Goal: Task Accomplishment & Management: Manage account settings

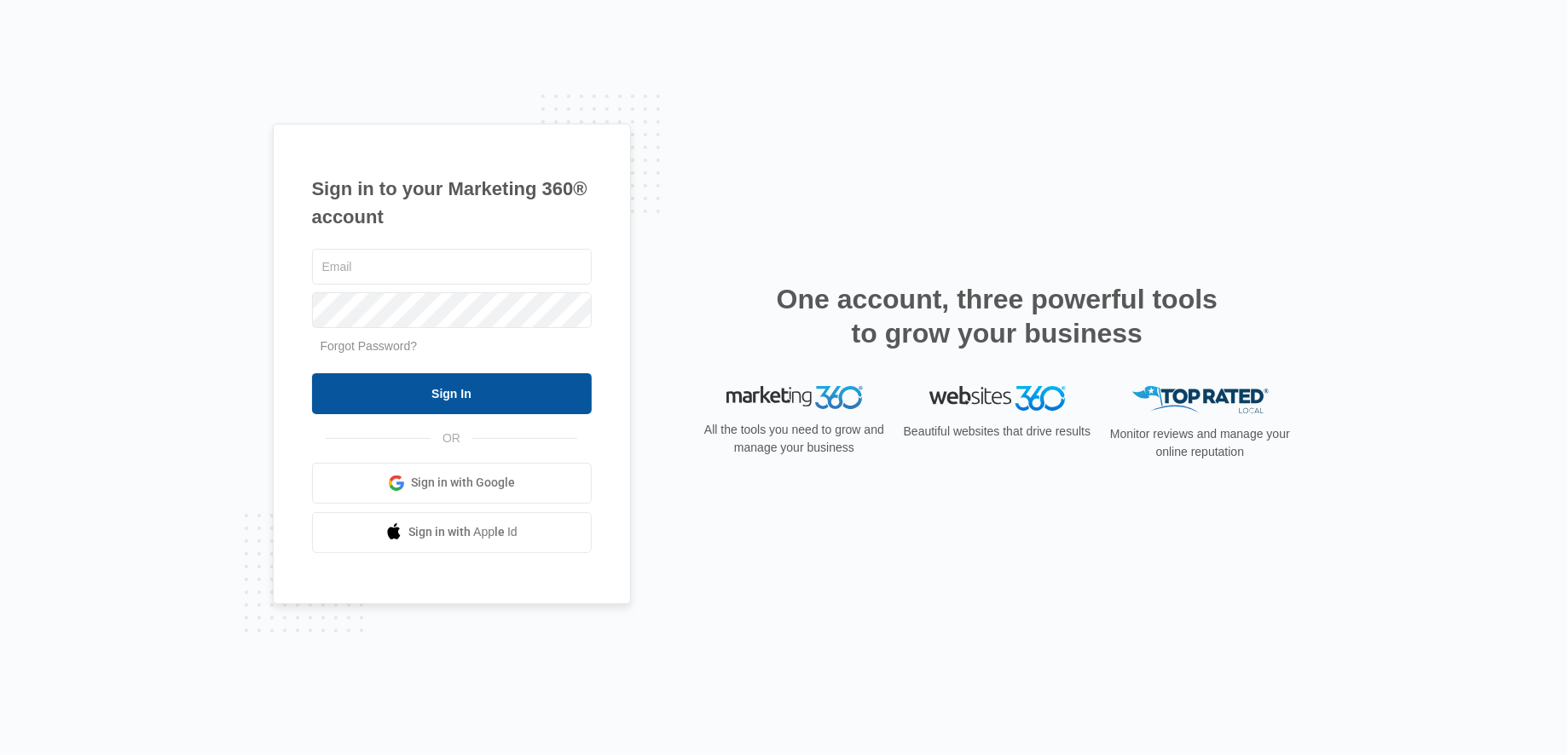
type input "[EMAIL_ADDRESS][DOMAIN_NAME]"
click at [441, 403] on input "Sign In" at bounding box center [452, 393] width 280 height 41
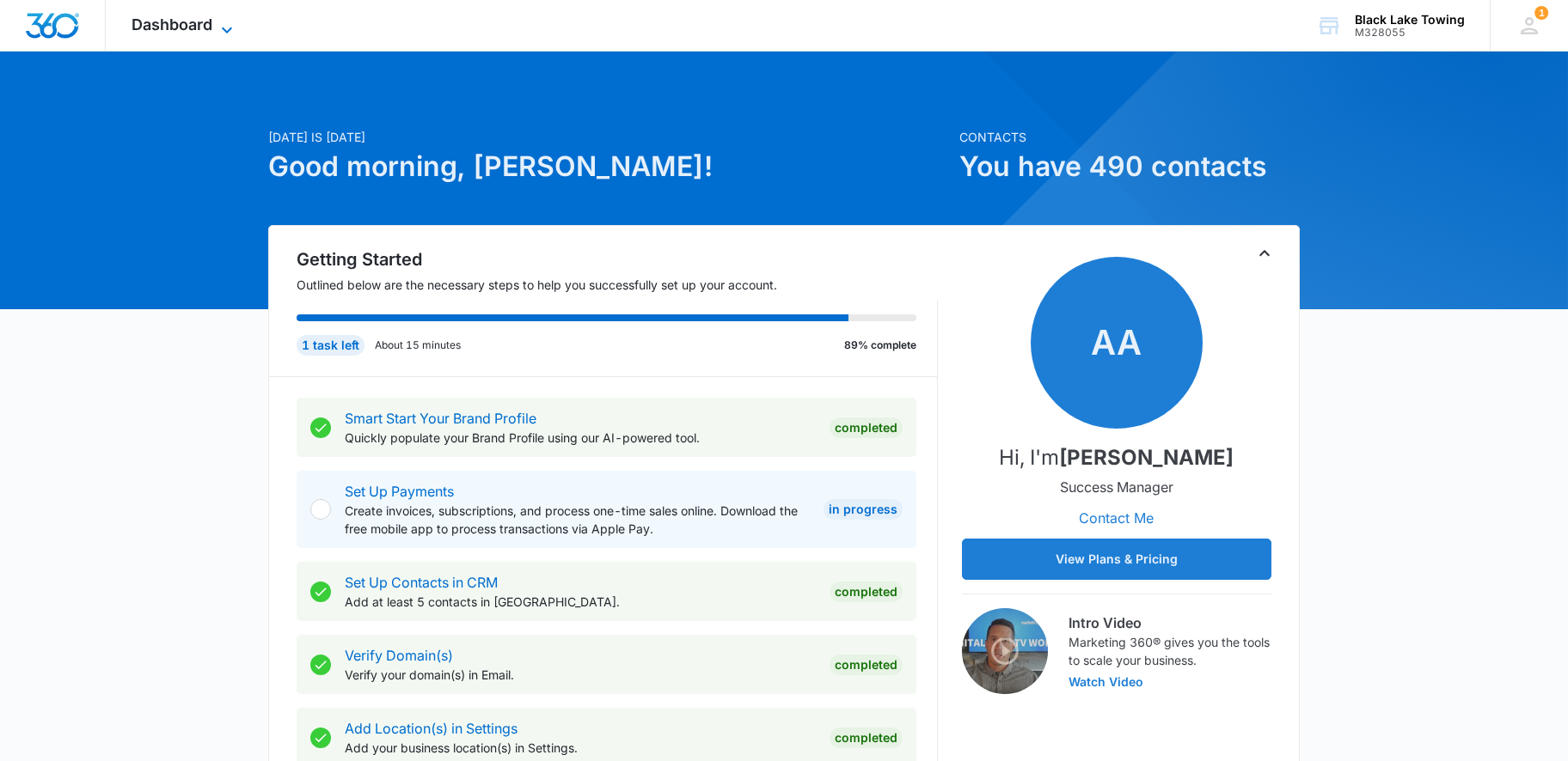
click at [233, 25] on icon at bounding box center [227, 30] width 21 height 21
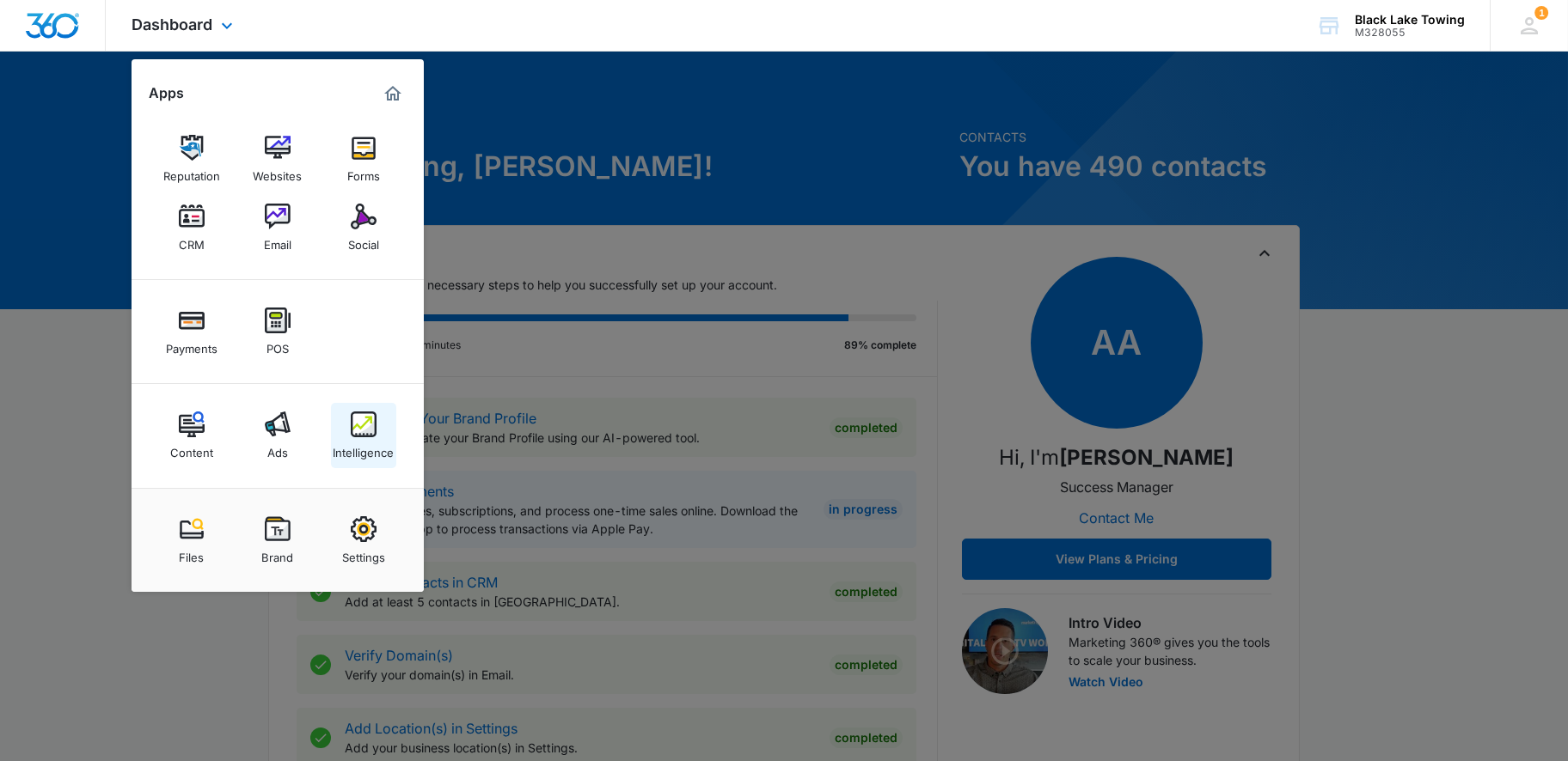
click at [376, 428] on link "Intelligence" at bounding box center [363, 435] width 65 height 65
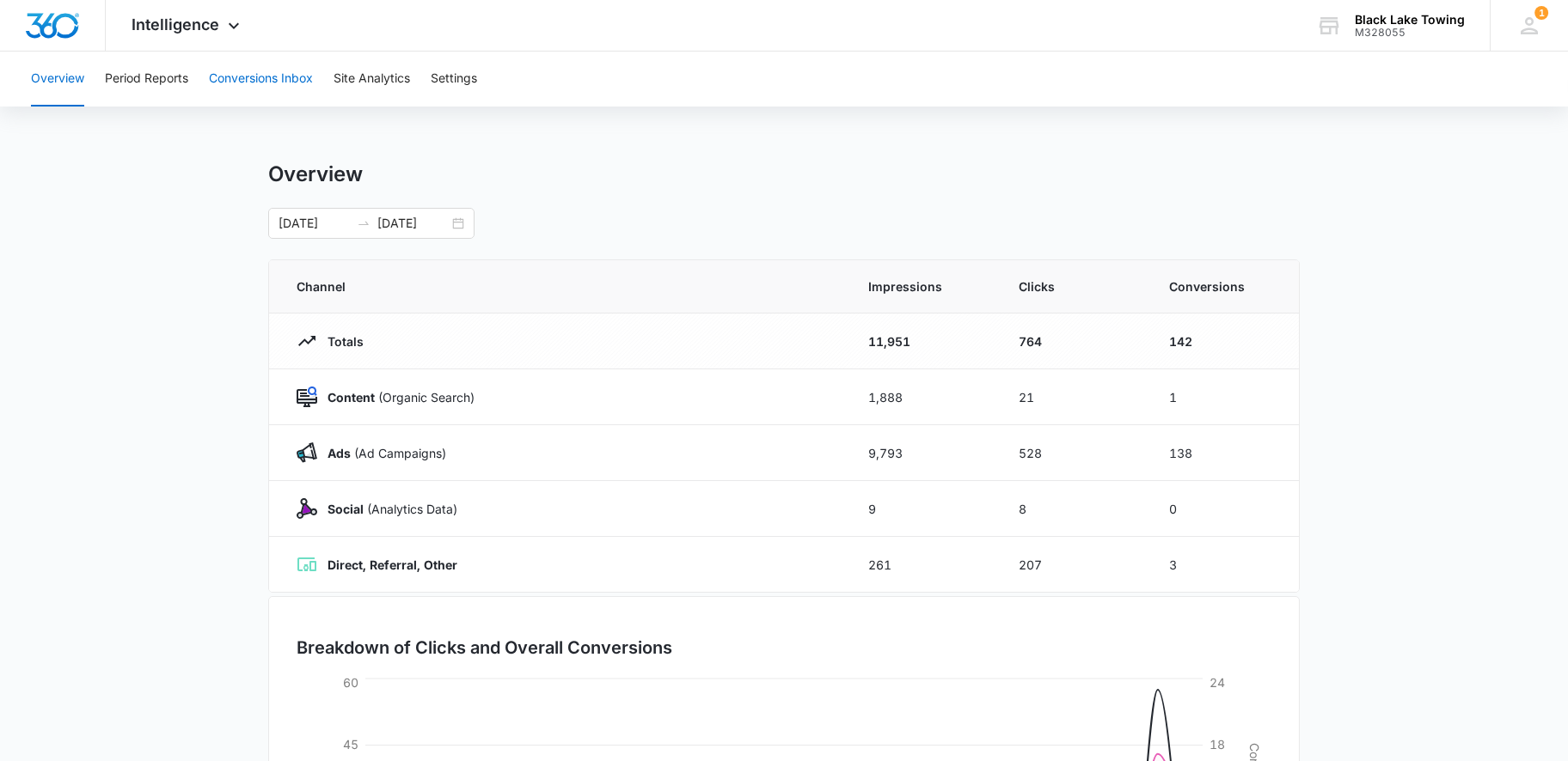
click at [250, 82] on button "Conversions Inbox" at bounding box center [260, 78] width 104 height 55
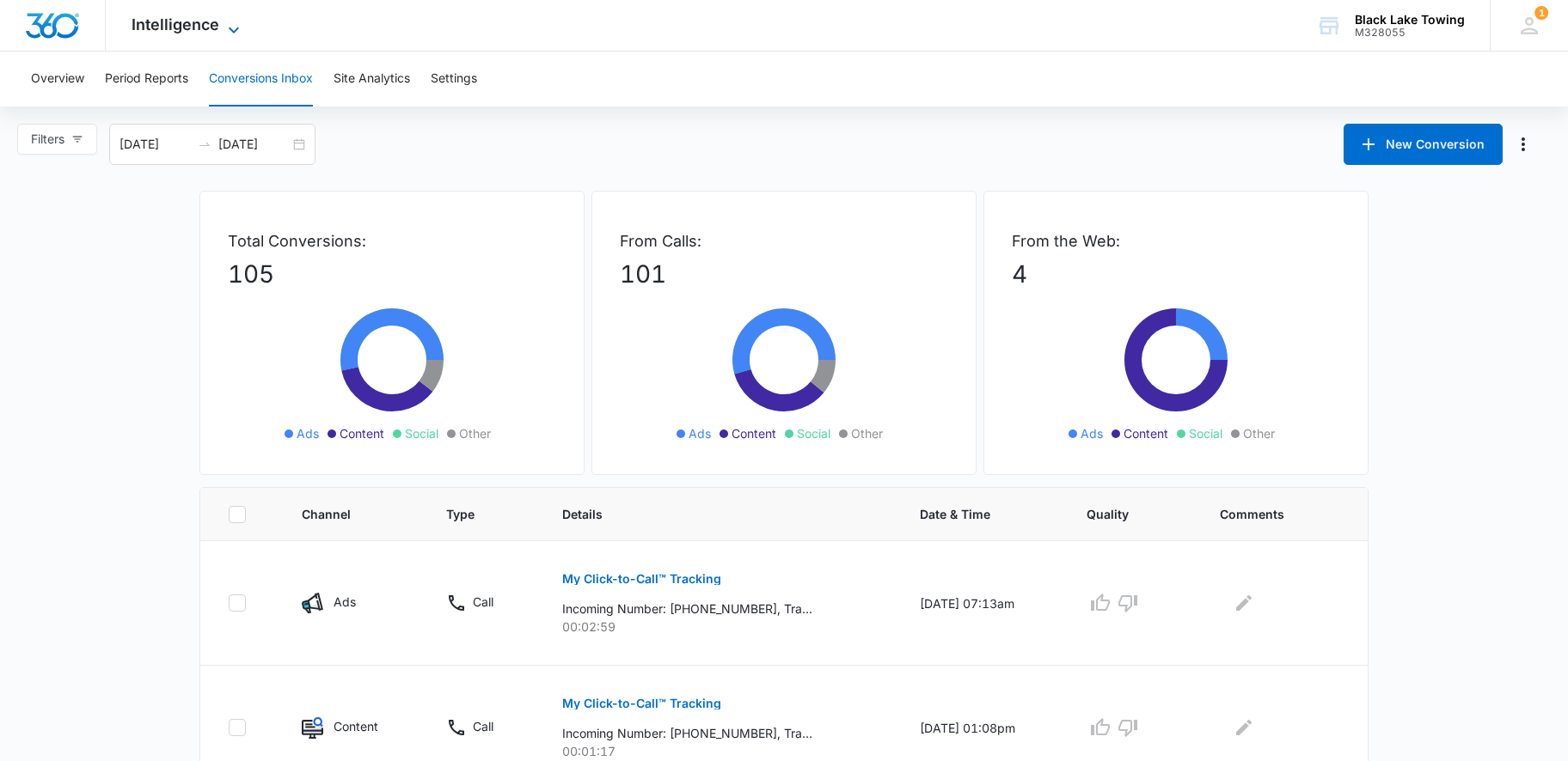
click at [185, 22] on span "Intelligence" at bounding box center [175, 24] width 88 height 18
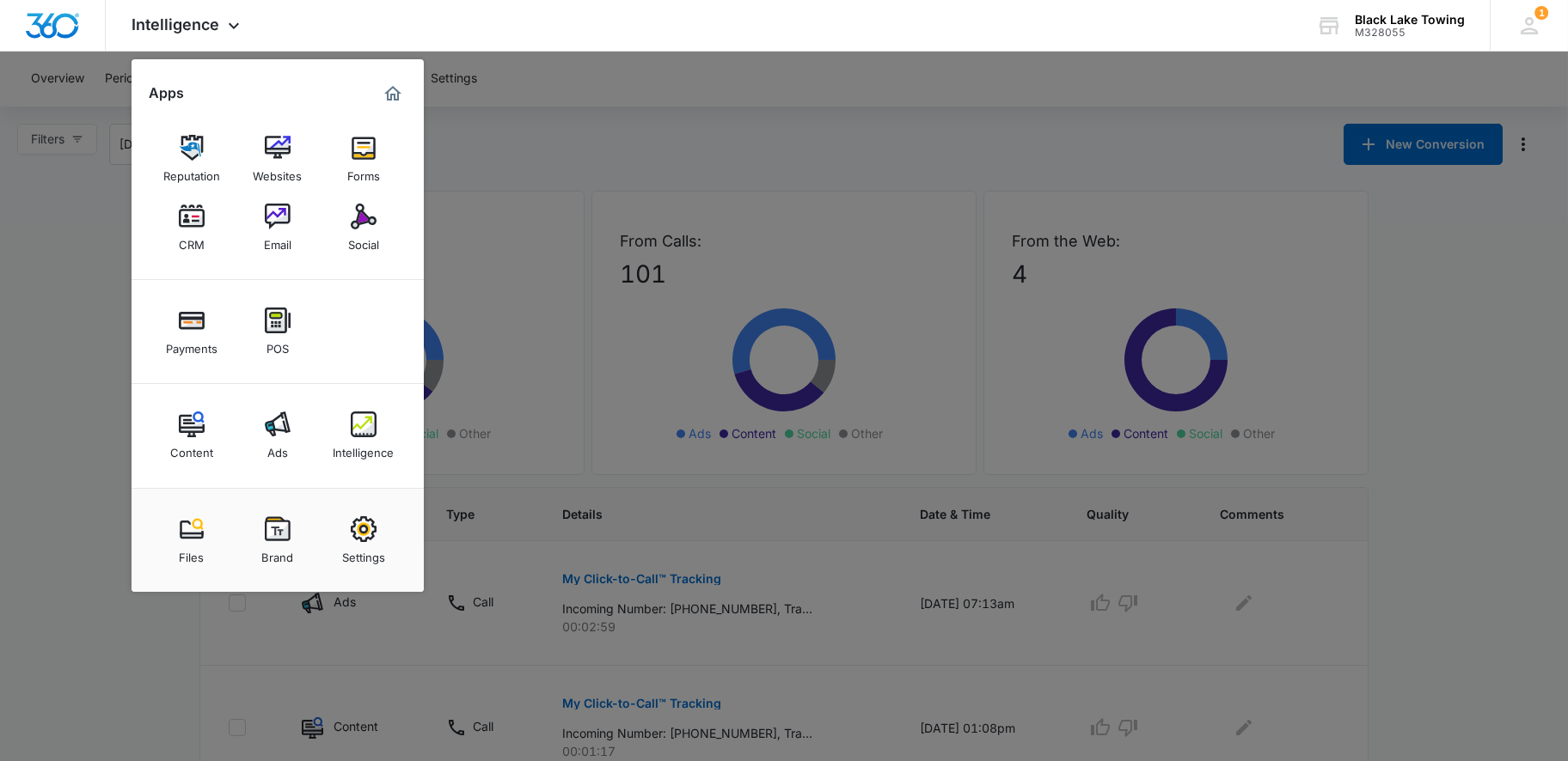
click at [275, 432] on img at bounding box center [278, 425] width 26 height 26
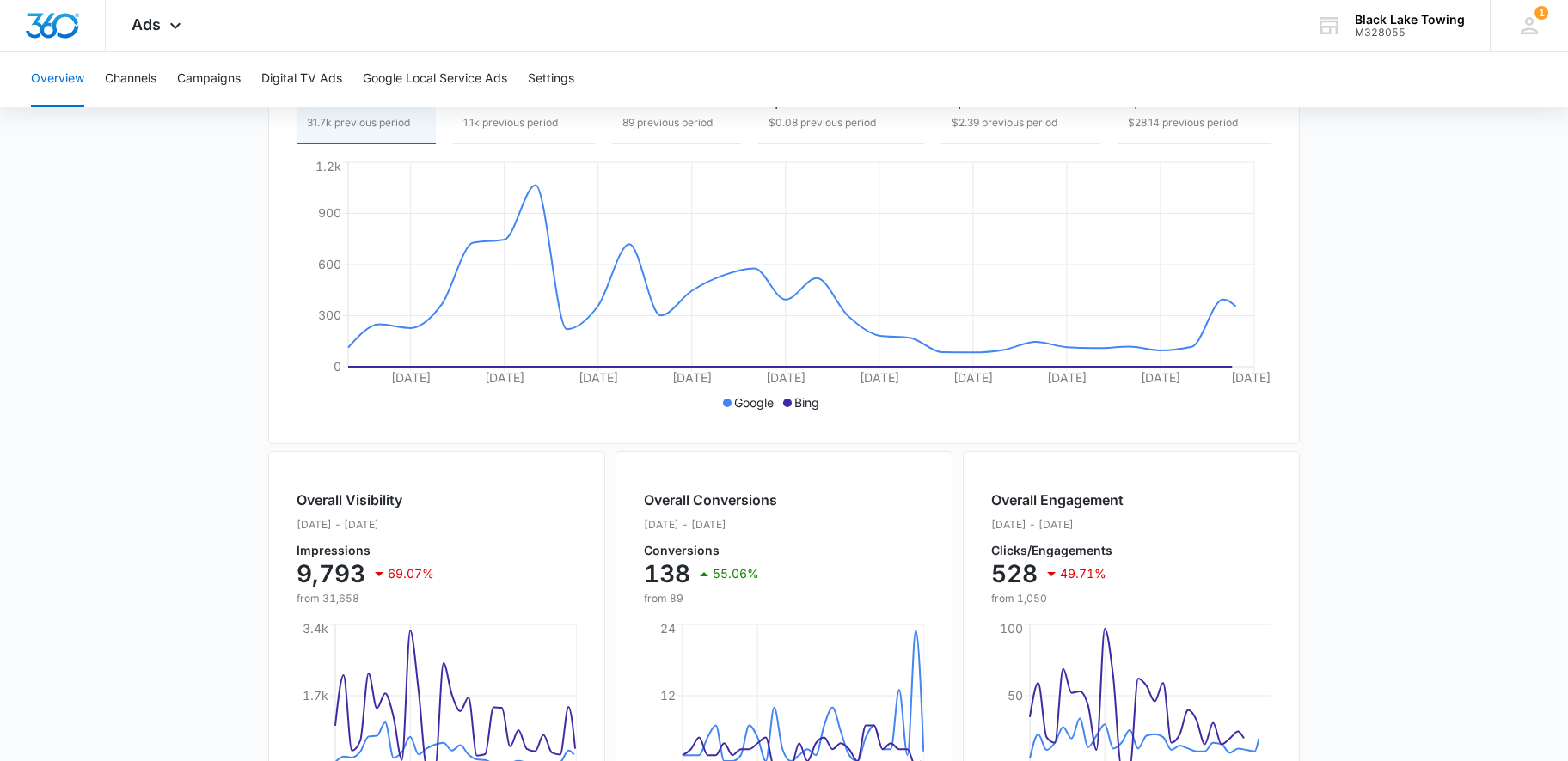
scroll to position [228, 0]
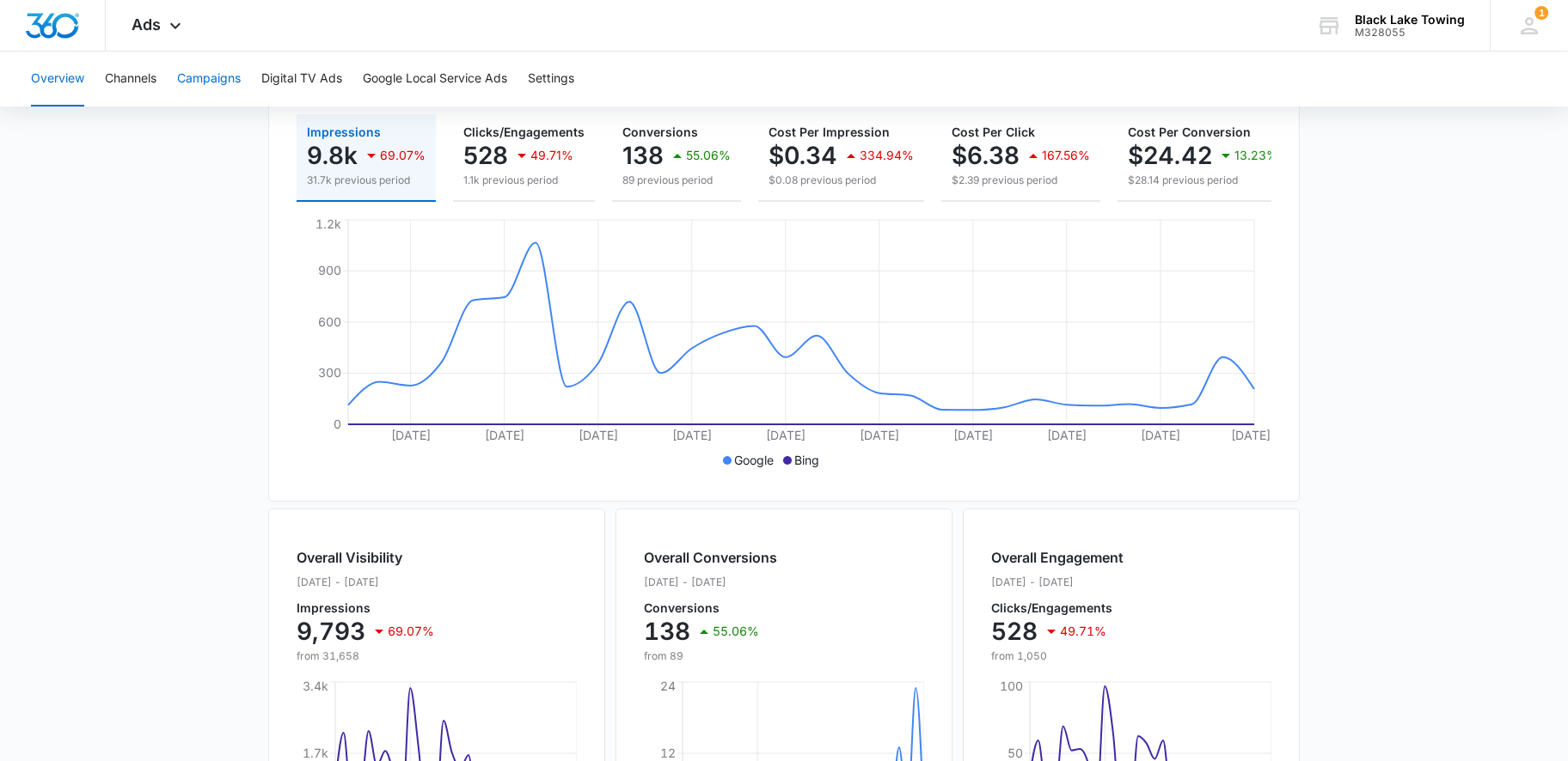
click at [227, 79] on button "Campaigns" at bounding box center [208, 78] width 64 height 55
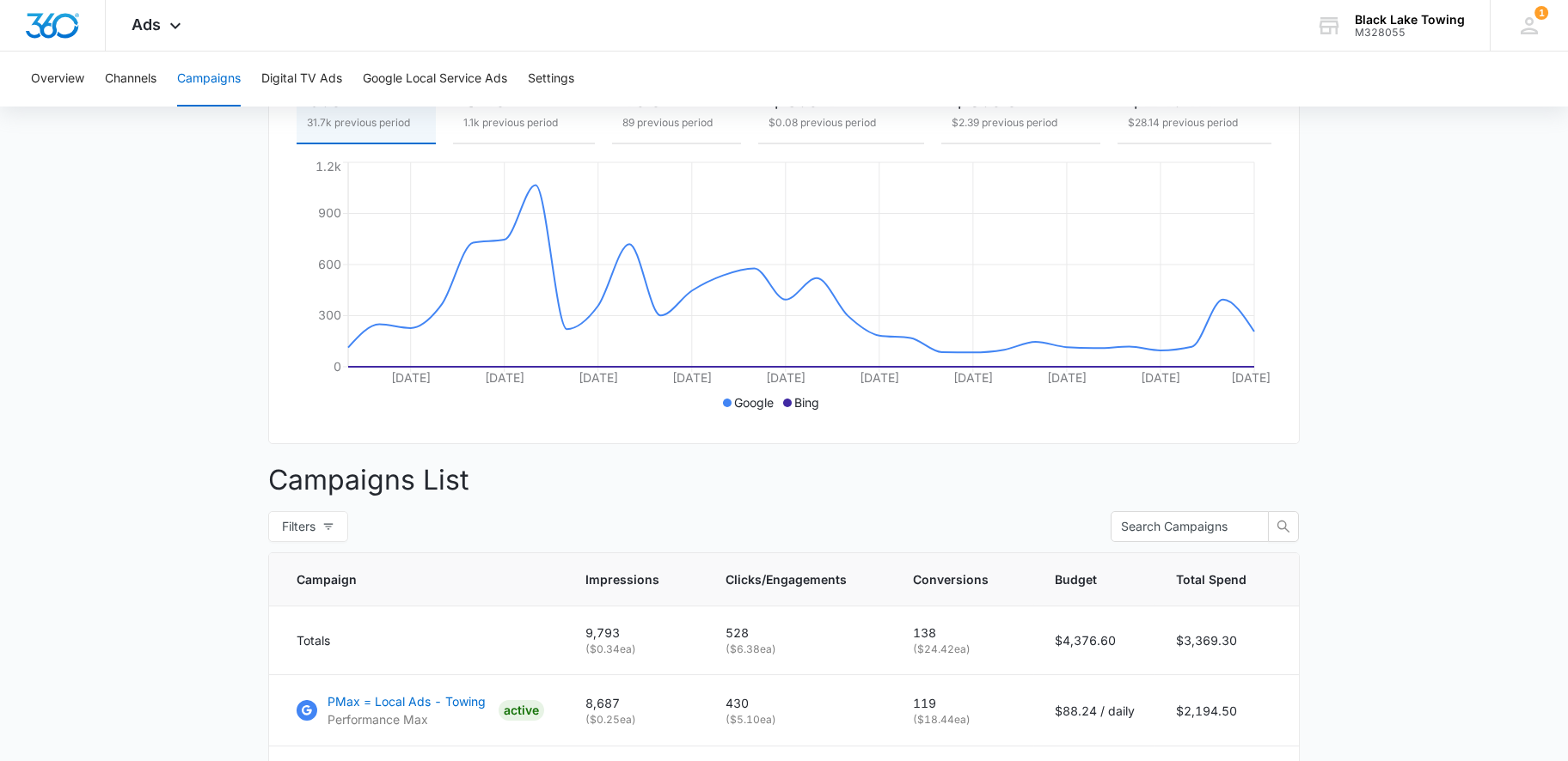
scroll to position [229, 0]
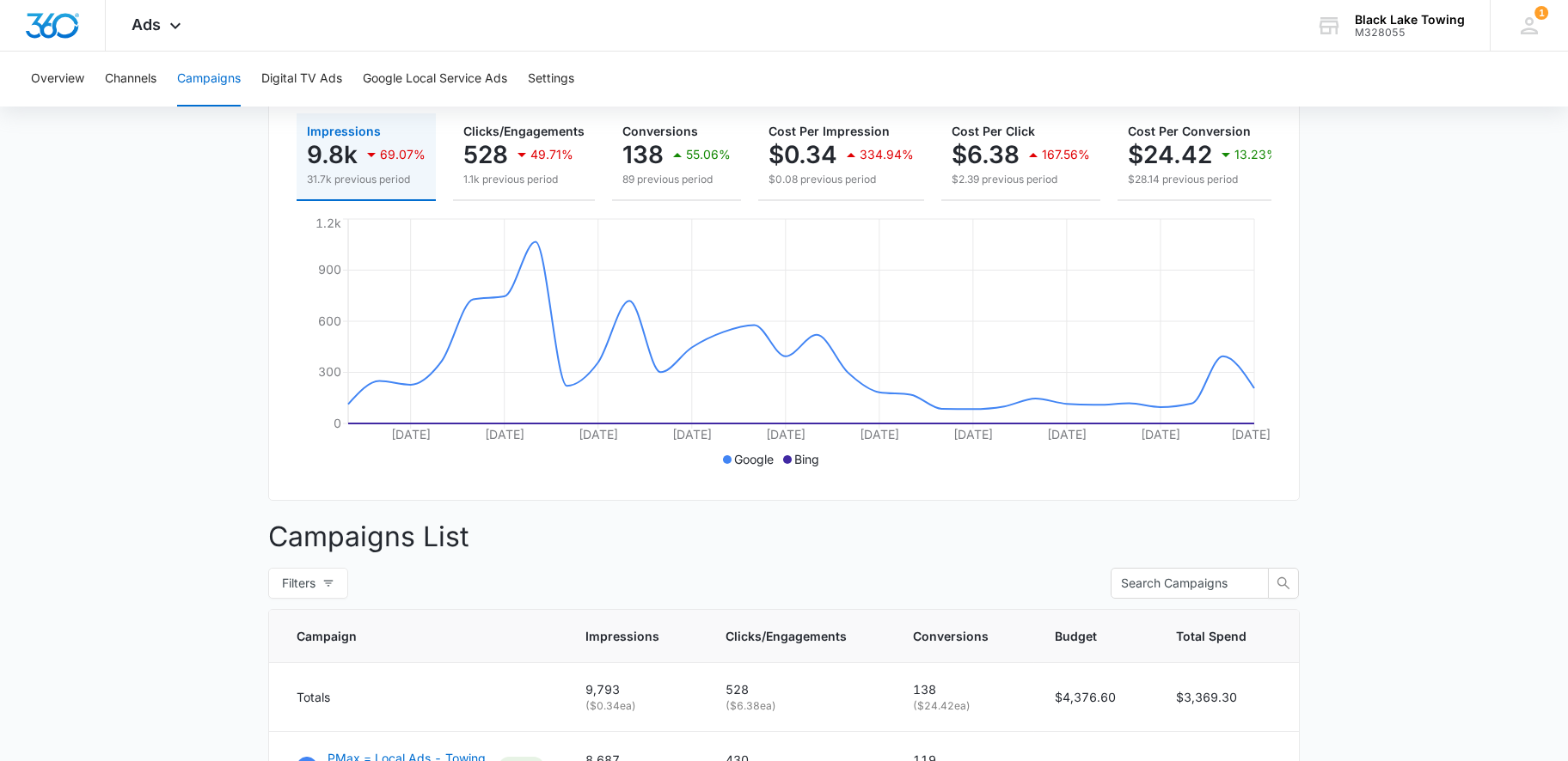
click at [368, 138] on div "69.07%" at bounding box center [393, 154] width 64 height 34
click at [376, 153] on icon "button" at bounding box center [371, 155] width 21 height 21
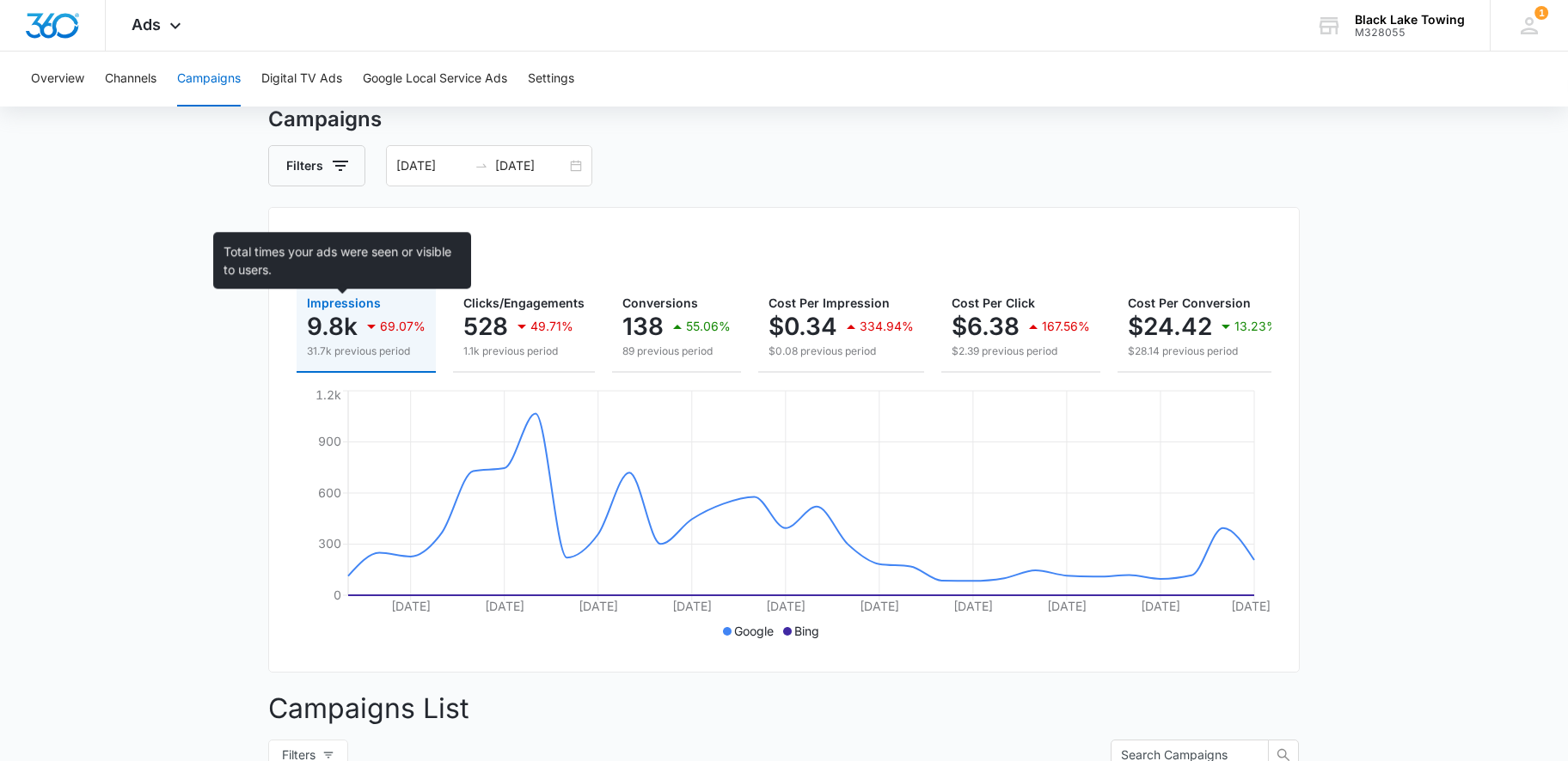
click at [341, 301] on span "Impressions" at bounding box center [343, 302] width 74 height 15
click at [341, 303] on span "Impressions" at bounding box center [343, 302] width 74 height 15
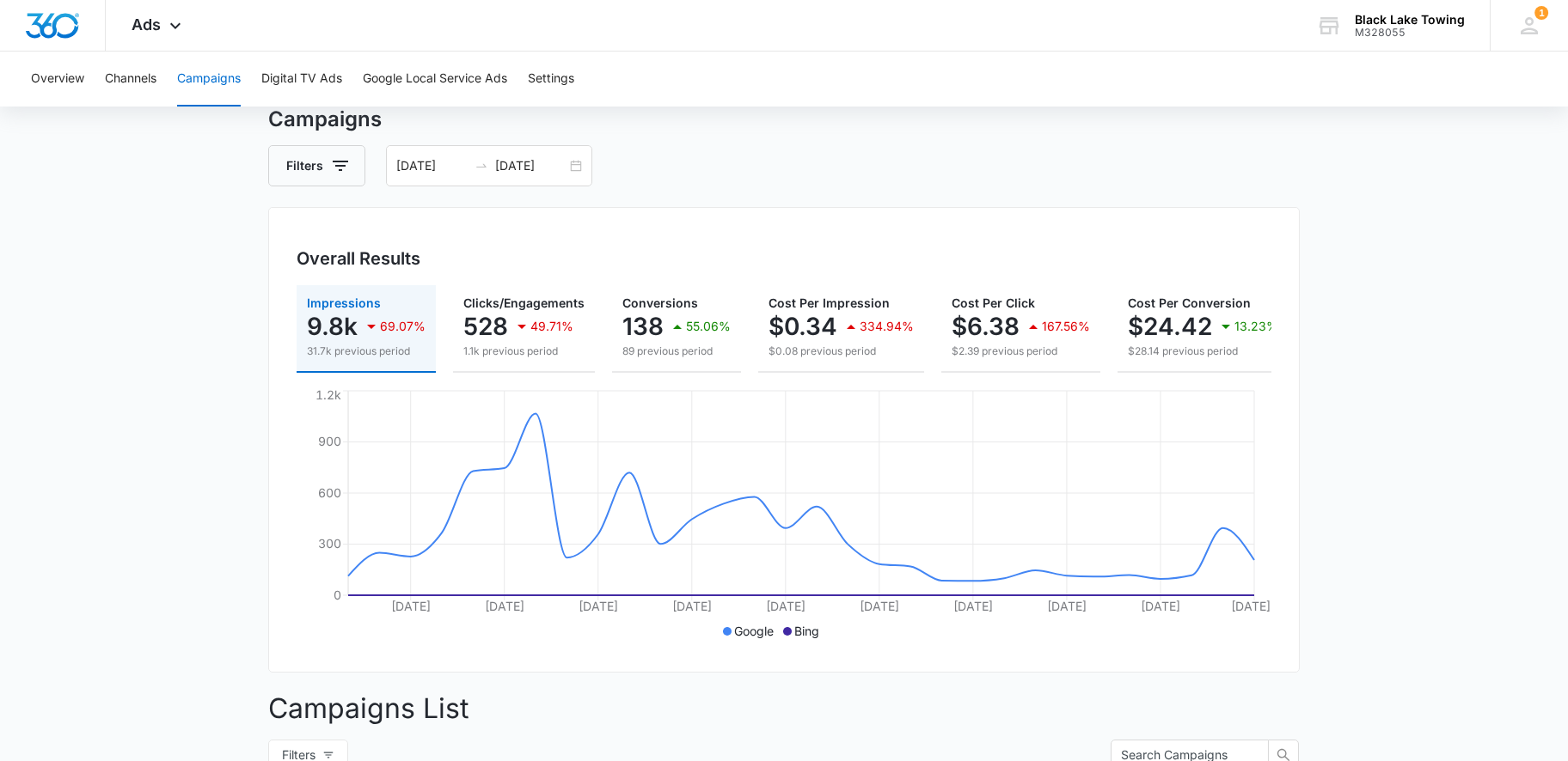
click at [588, 261] on div "Overall Results" at bounding box center [783, 259] width 975 height 26
click at [324, 160] on button "Filters" at bounding box center [316, 165] width 97 height 41
click at [395, 228] on div "Channel" at bounding box center [389, 229] width 198 height 28
click at [477, 228] on icon "Show Channel filters" at bounding box center [474, 229] width 21 height 21
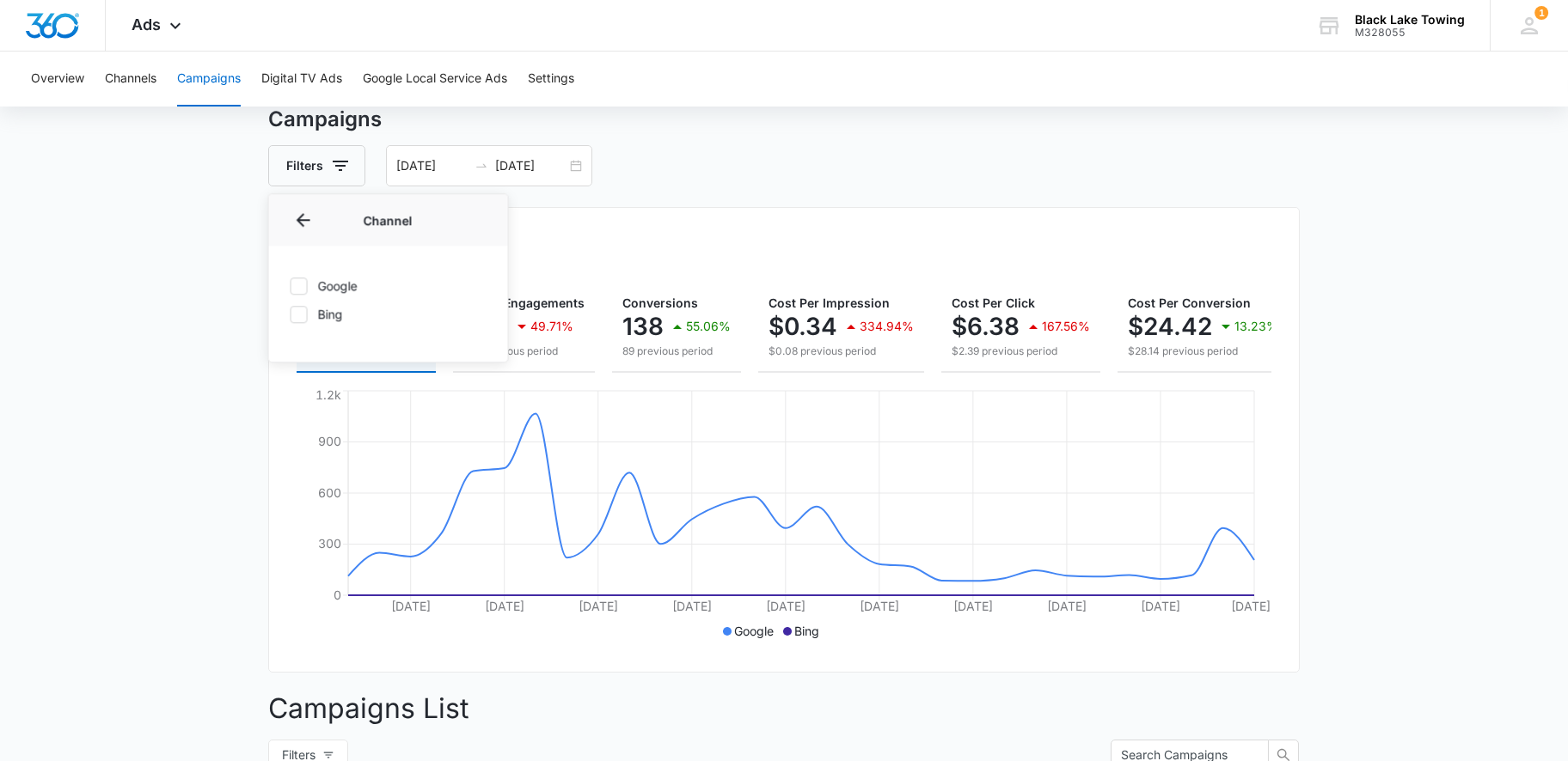
click at [477, 228] on p "Channel" at bounding box center [389, 220] width 198 height 18
click at [305, 220] on icon "Back" at bounding box center [303, 220] width 14 height 14
click at [481, 273] on icon "Show Type filters" at bounding box center [474, 273] width 21 height 21
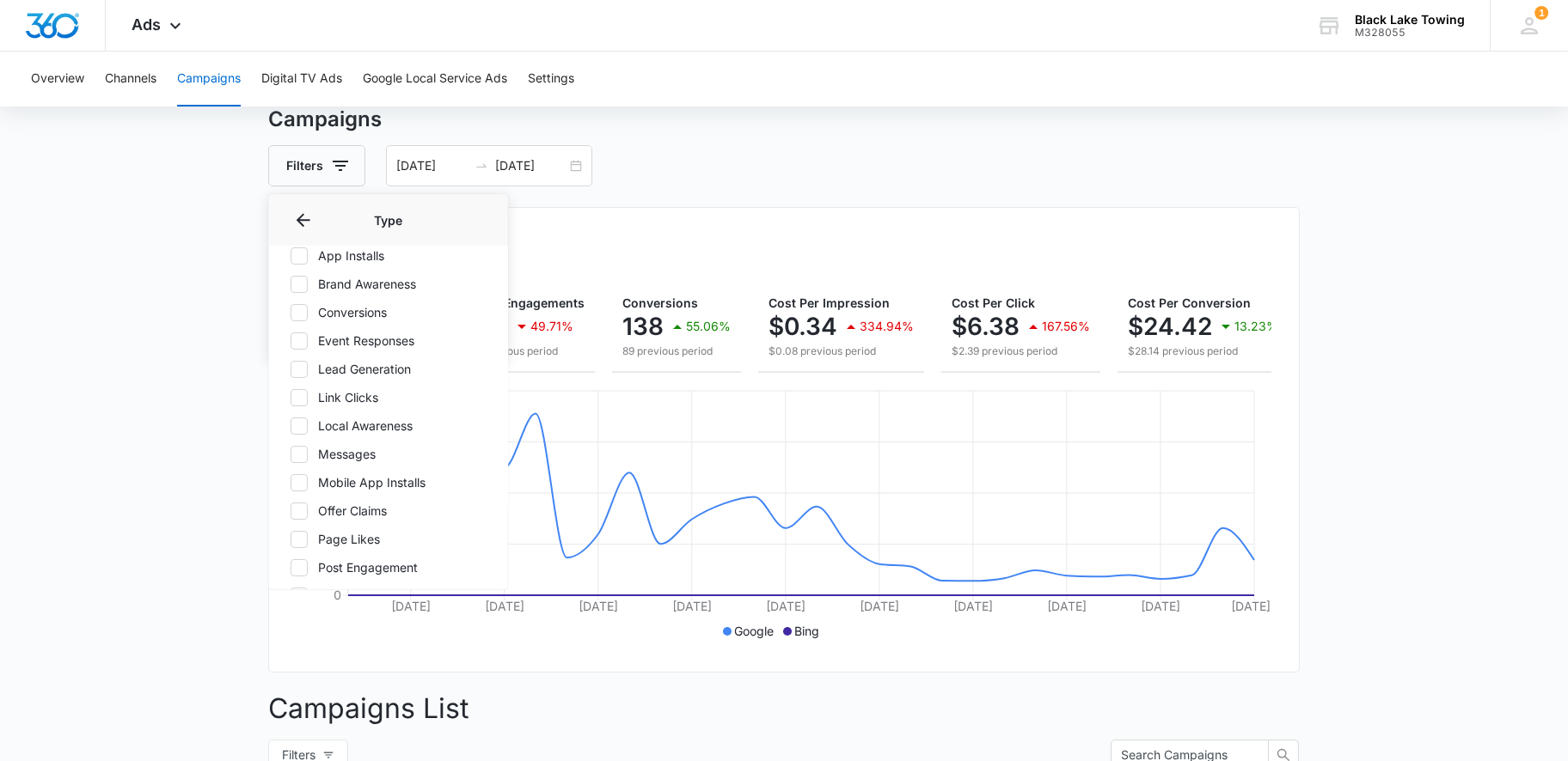
scroll to position [228, 0]
click at [679, 236] on div "Overall Results Impressions 9.8k 69.07% 31.7k previous period Clicks/Engagement…" at bounding box center [784, 440] width 1031 height 466
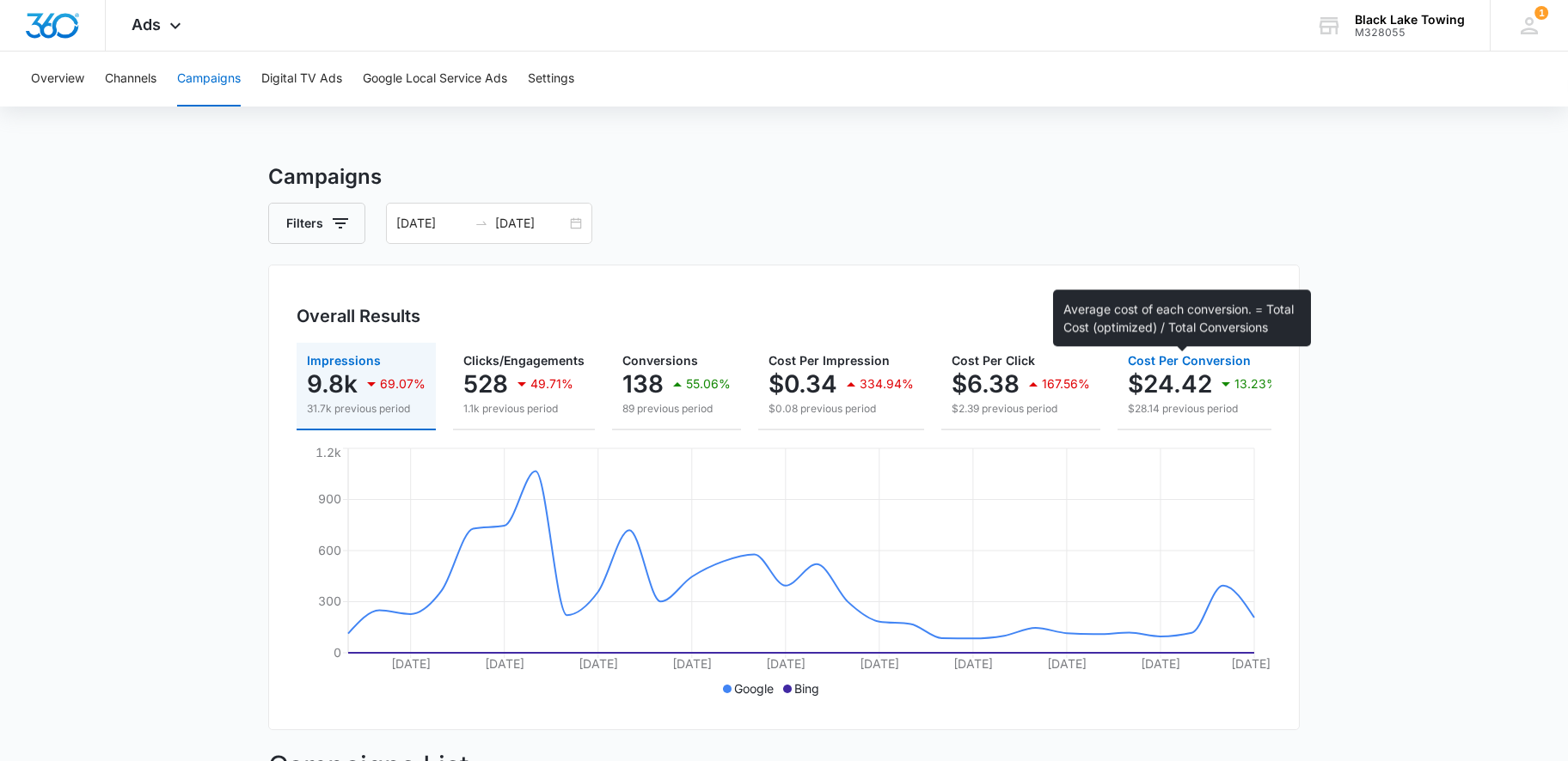
scroll to position [57, 0]
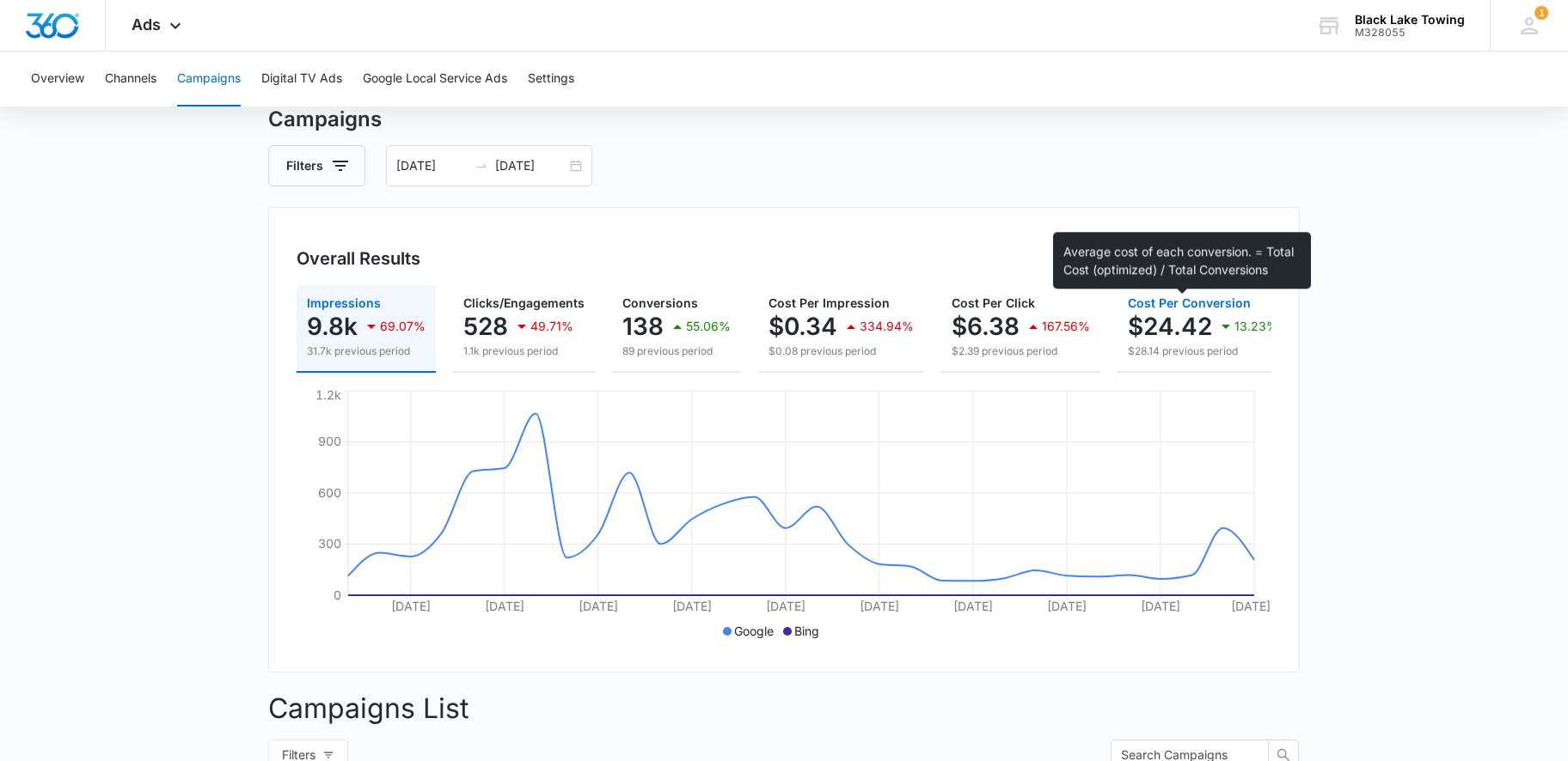
click at [1185, 299] on span "Cost Per Conversion" at bounding box center [1189, 302] width 123 height 15
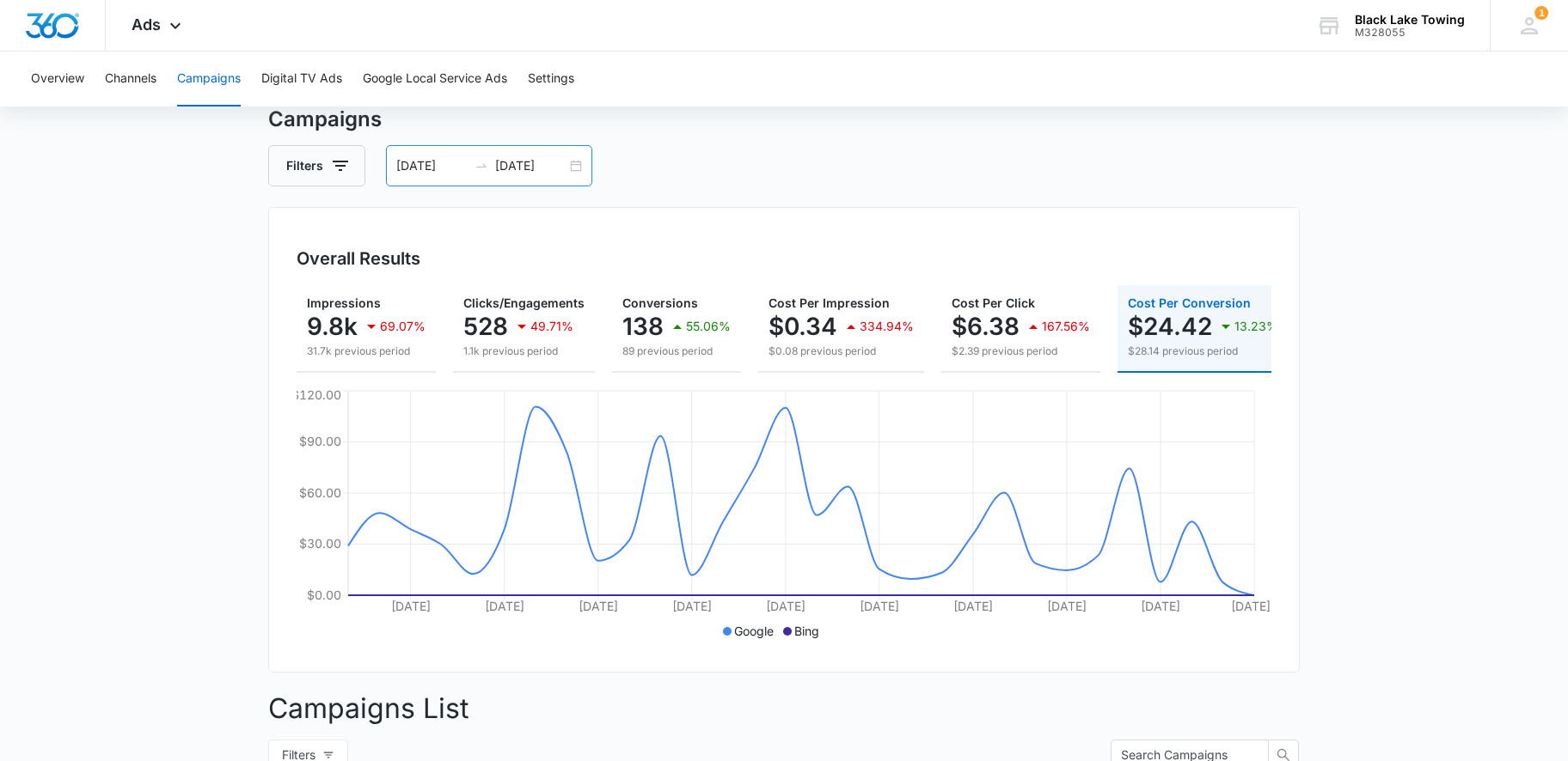
click at [582, 165] on div "09/01/2025 09/30/2025" at bounding box center [489, 165] width 206 height 41
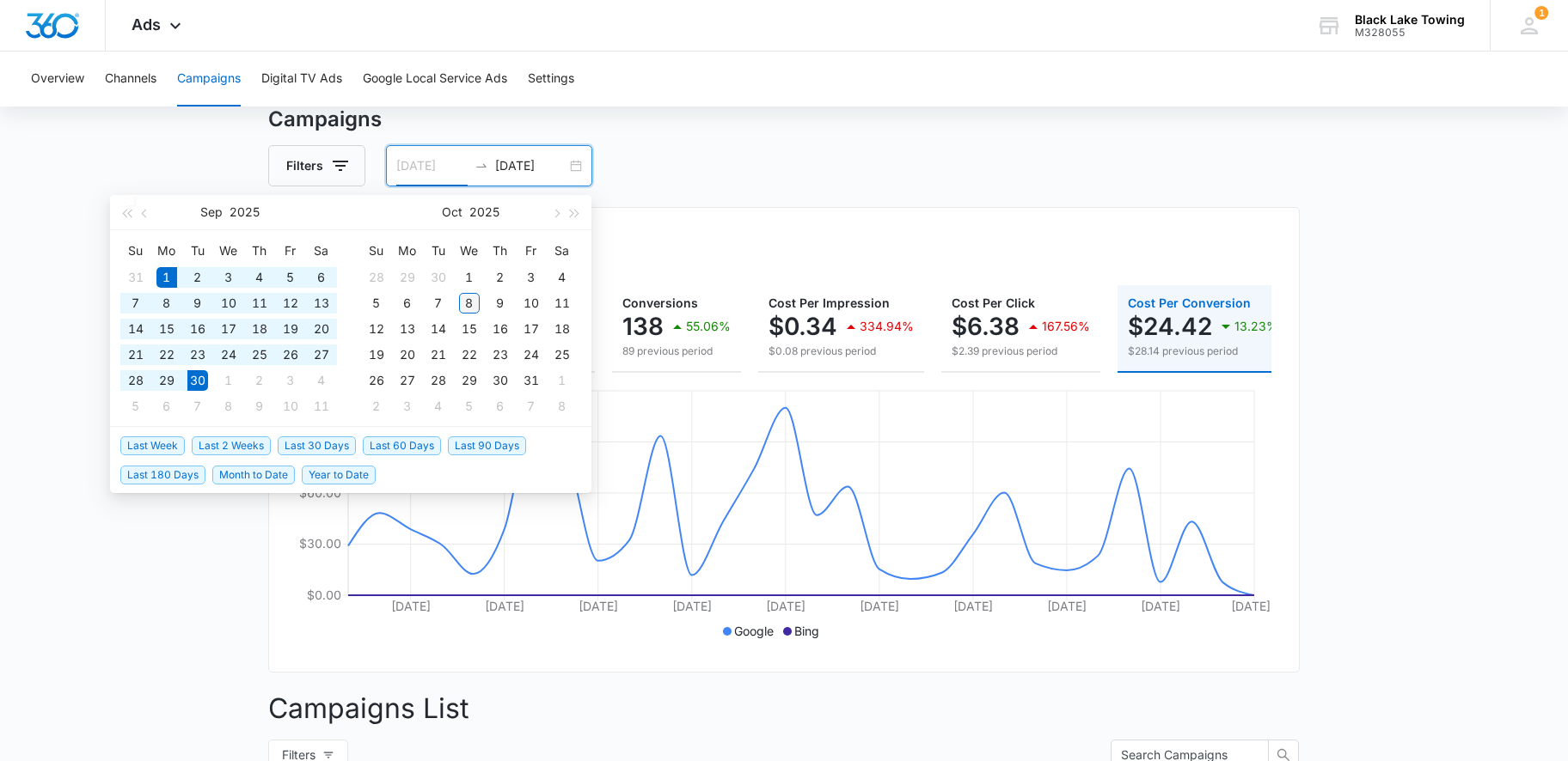
type input "[DATE]"
click at [461, 305] on div "8" at bounding box center [470, 303] width 21 height 21
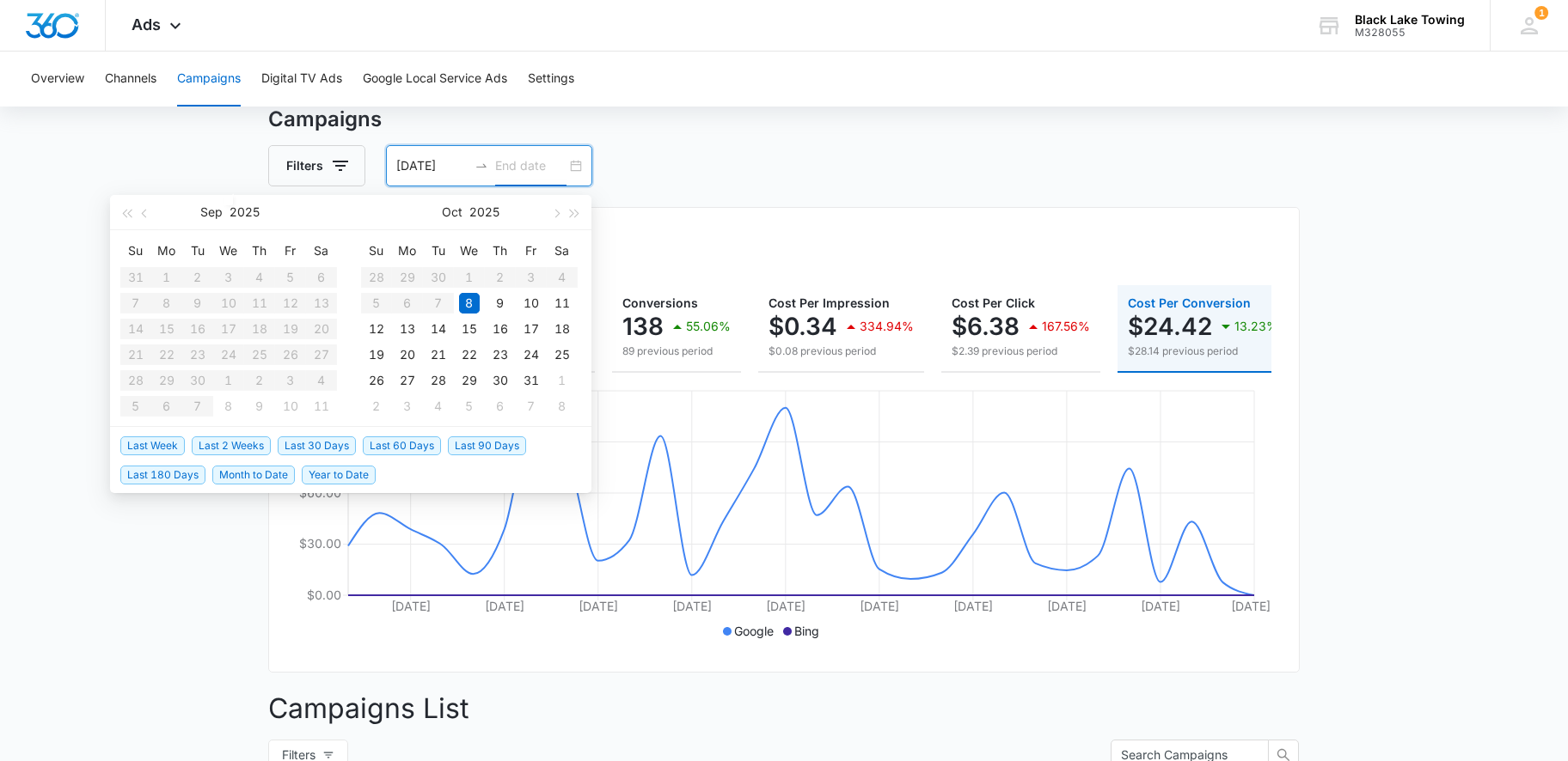
type input "[DATE]"
click at [470, 301] on div "8" at bounding box center [470, 303] width 21 height 21
type input "09/01/2025"
type input "09/30/2025"
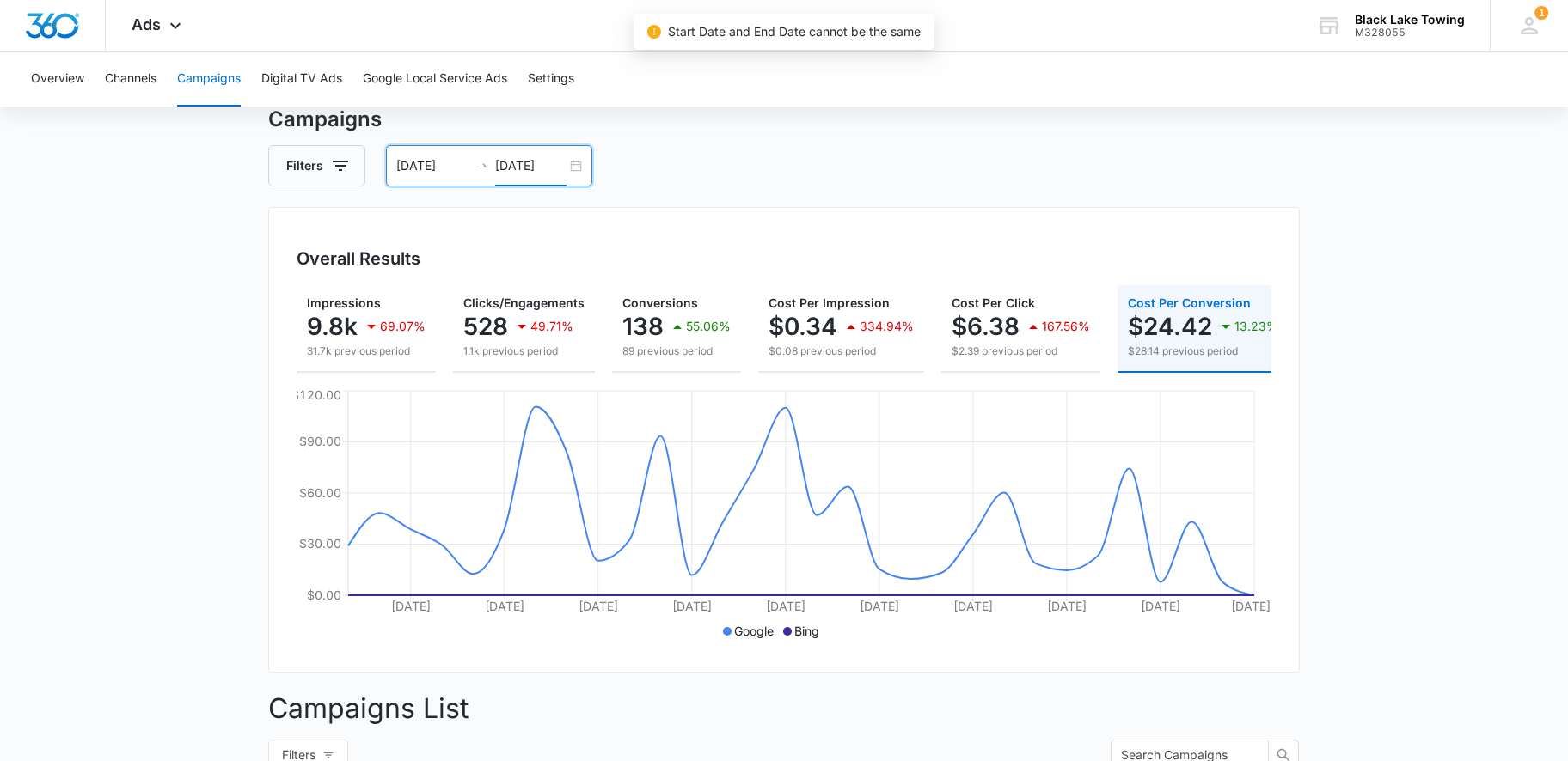
click at [575, 159] on div "09/01/2025 09/30/2025" at bounding box center [489, 165] width 206 height 41
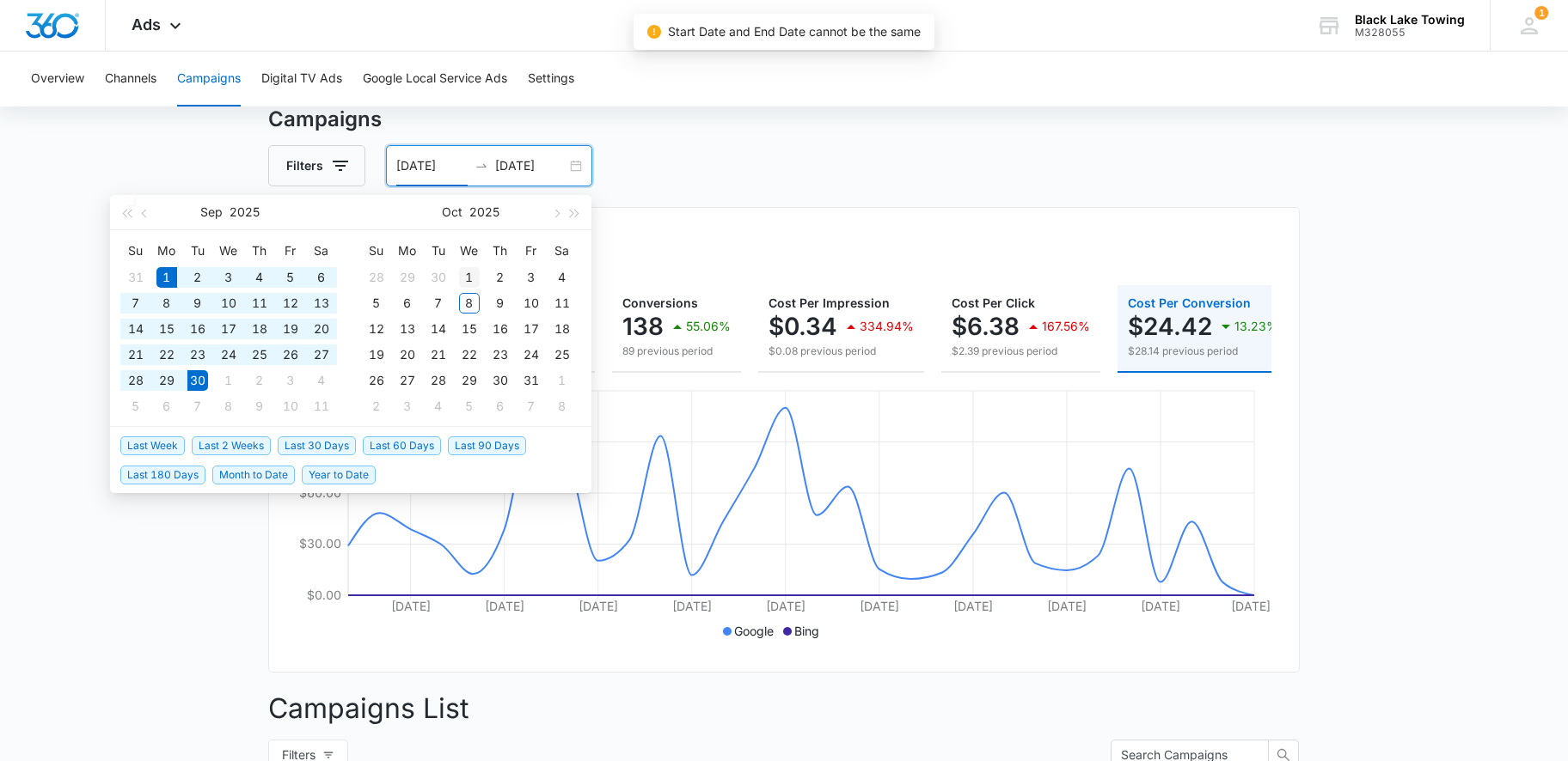
type input "[DATE]"
click at [468, 274] on div "1" at bounding box center [470, 278] width 21 height 21
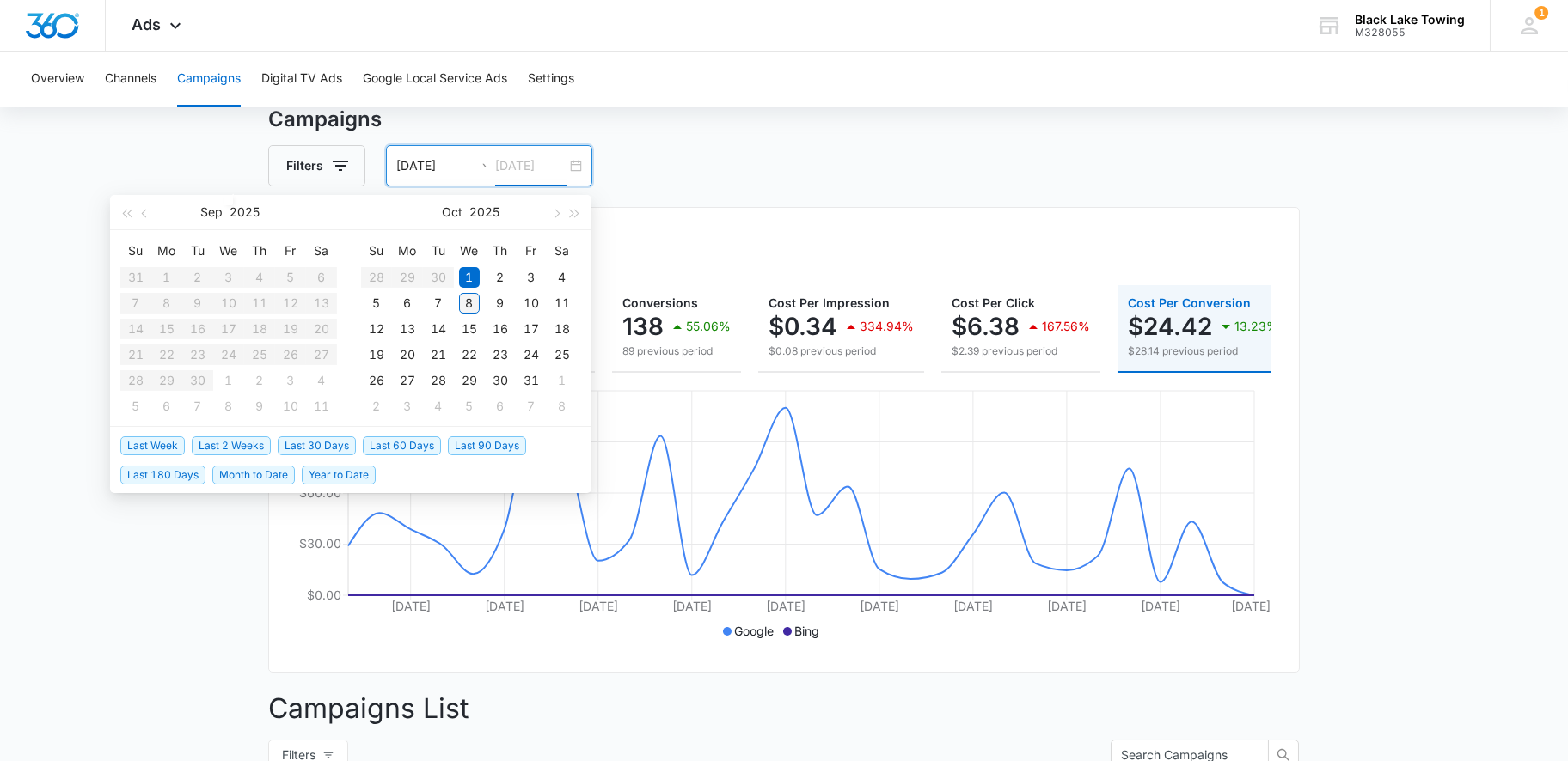
type input "[DATE]"
click at [470, 297] on div "8" at bounding box center [470, 303] width 21 height 21
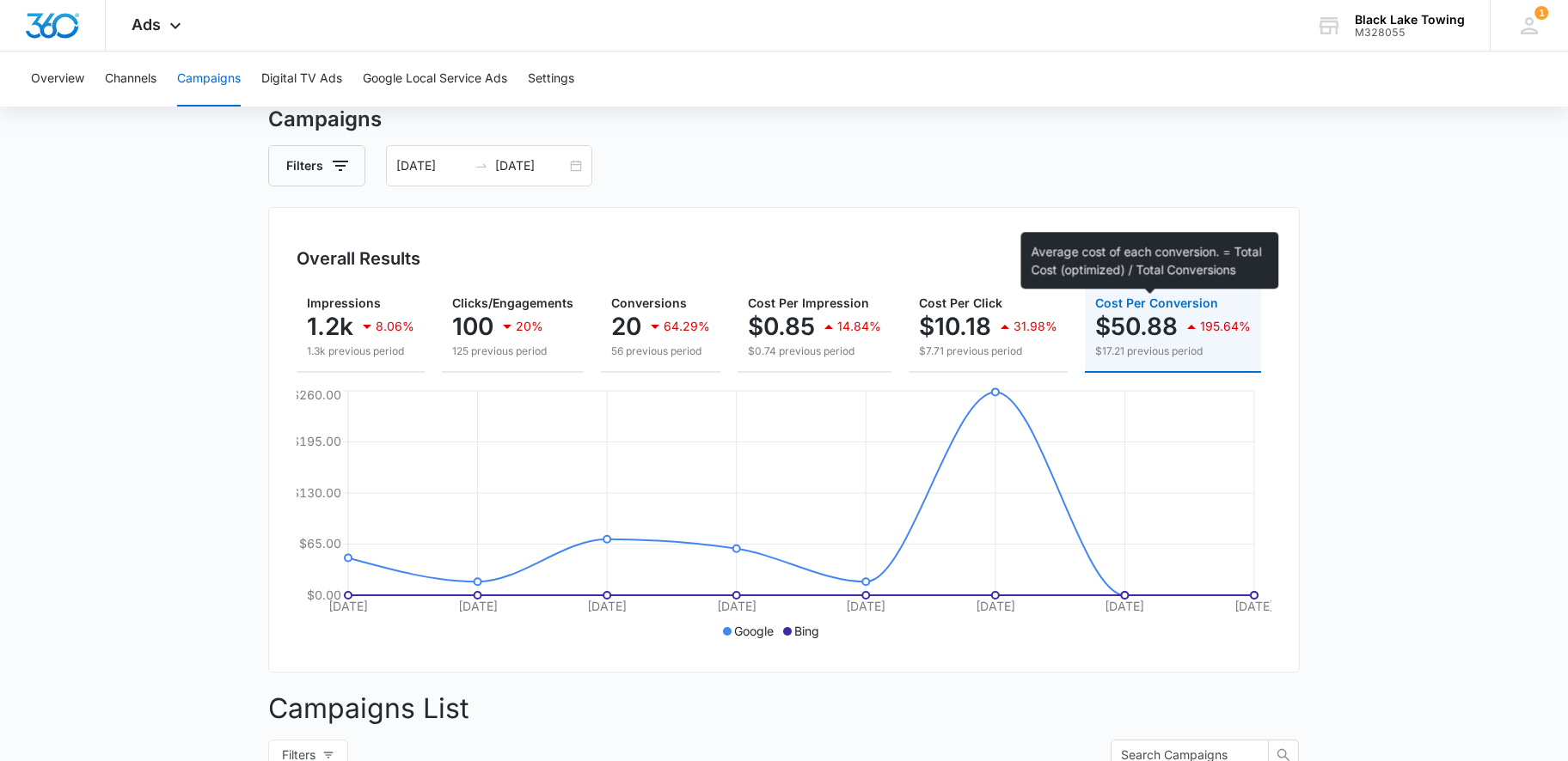
click at [1123, 298] on span "Cost Per Conversion" at bounding box center [1156, 302] width 123 height 15
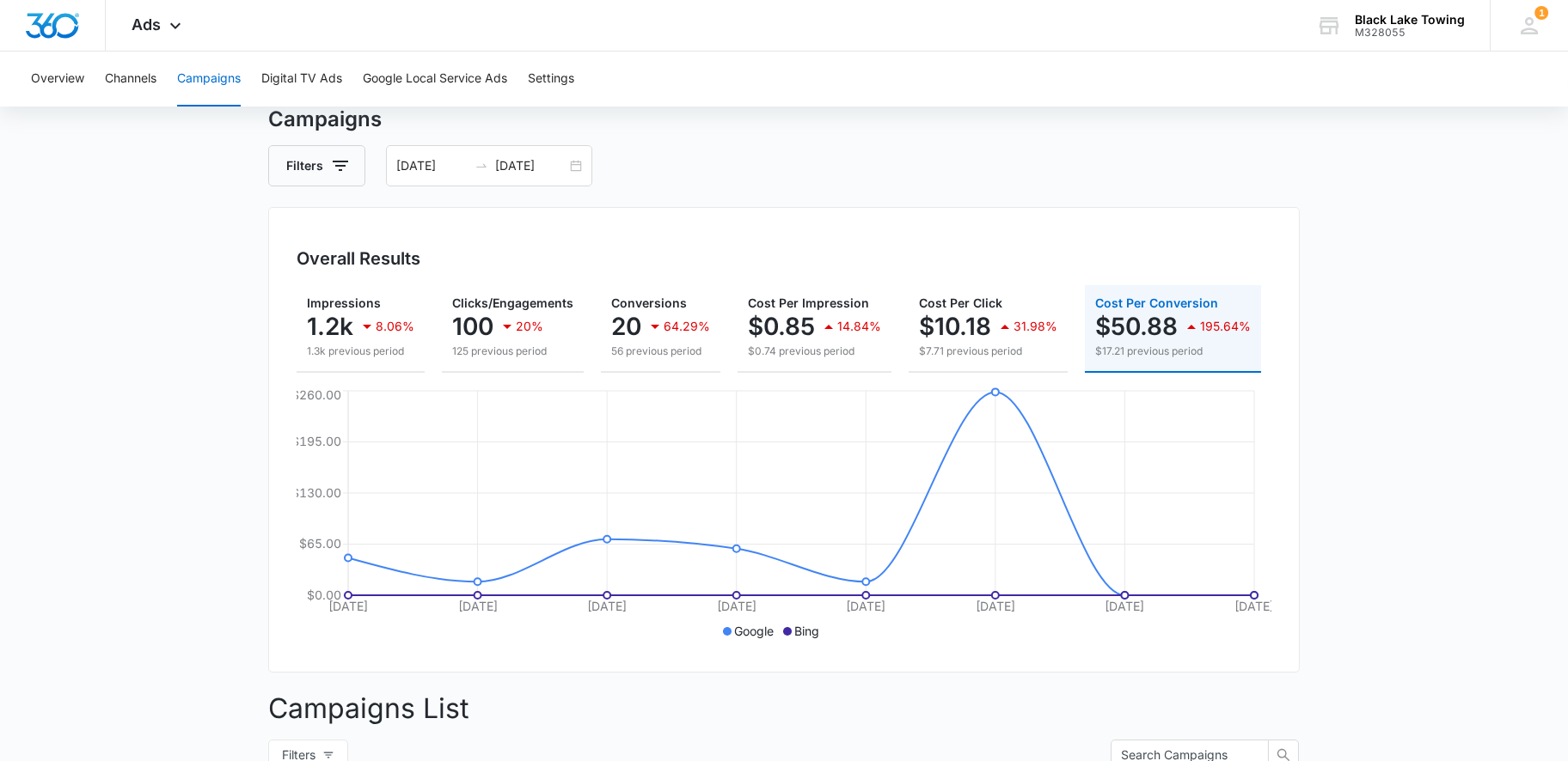
click at [1129, 325] on p "$50.88" at bounding box center [1136, 327] width 83 height 28
click at [970, 498] on icon "Oct 1 Oct 2 Oct 3 Oct 4 Oct 5 Oct 6 Oct 7 Oct 8 $0.00 $65.00 $130.00 $195.00 $2…" at bounding box center [783, 515] width 975 height 258
click at [993, 599] on circle at bounding box center [996, 596] width 7 height 7
click at [997, 604] on icon "Oct 1 Oct 2 Oct 3 Oct 4 Oct 5 Oct 6 Oct 7 Oct 8 $0.00 $65.00 $130.00 $195.00 $2…" at bounding box center [783, 515] width 975 height 258
click at [997, 599] on circle at bounding box center [996, 596] width 7 height 7
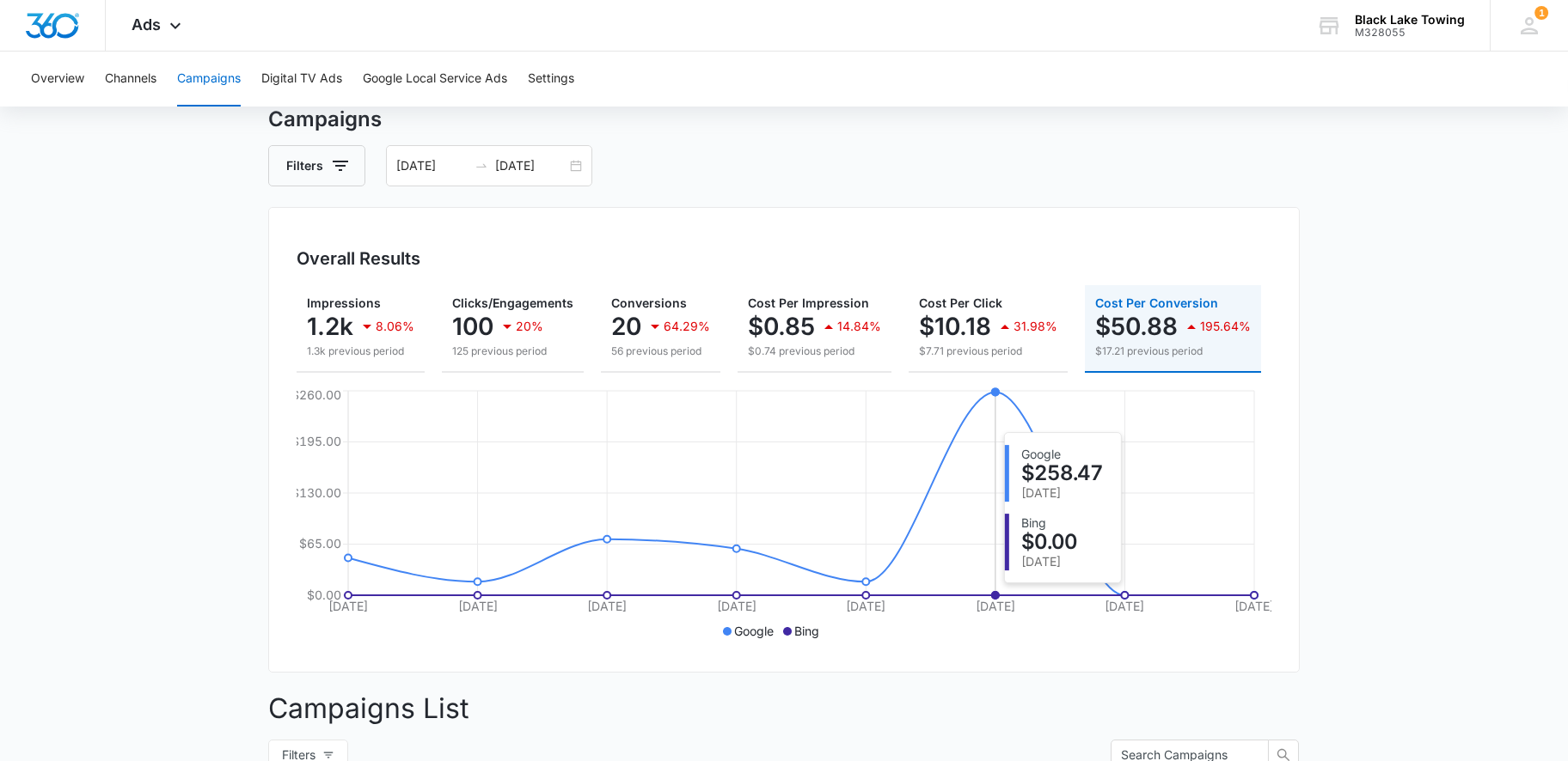
drag, startPoint x: 997, startPoint y: 604, endPoint x: 999, endPoint y: 403, distance: 201.0
click at [999, 403] on icon "Oct 1 Oct 2 Oct 3 Oct 4 Oct 5 Oct 6 Oct 7 Oct 8 $0.00 $65.00 $130.00 $195.00 $2…" at bounding box center [783, 515] width 975 height 258
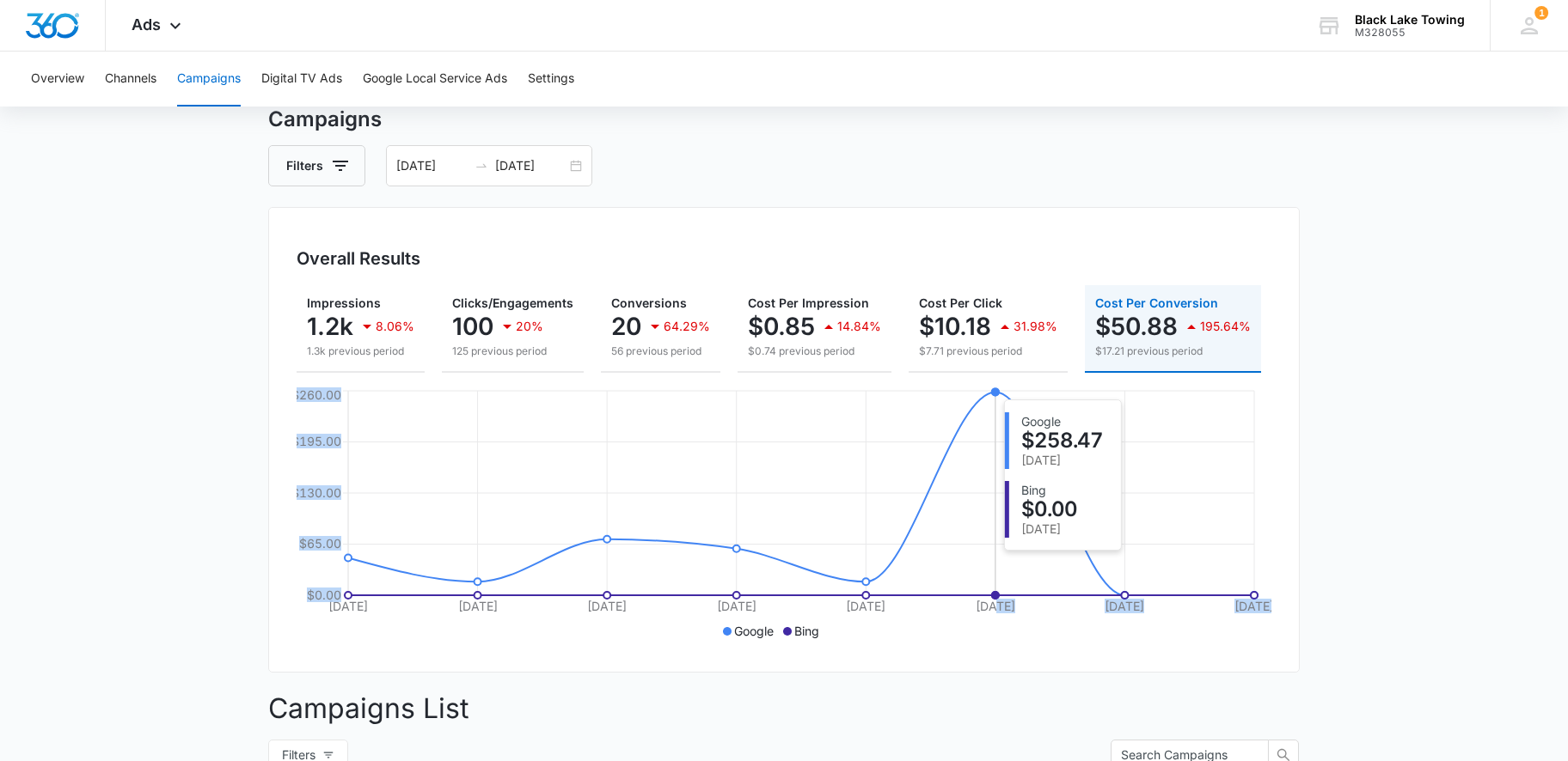
click at [997, 404] on icon "Oct 1 Oct 2 Oct 3 Oct 4 Oct 5 Oct 6 Oct 7 Oct 8 $0.00 $65.00 $130.00 $195.00 $2…" at bounding box center [783, 515] width 975 height 258
click at [963, 638] on ul "Google Bing" at bounding box center [774, 631] width 957 height 19
click at [948, 557] on icon "Oct 1 Oct 2 Oct 3 Oct 4 Oct 5 Oct 6 Oct 7 Oct 8 $0.00 $65.00 $130.00 $195.00 $2…" at bounding box center [783, 515] width 975 height 258
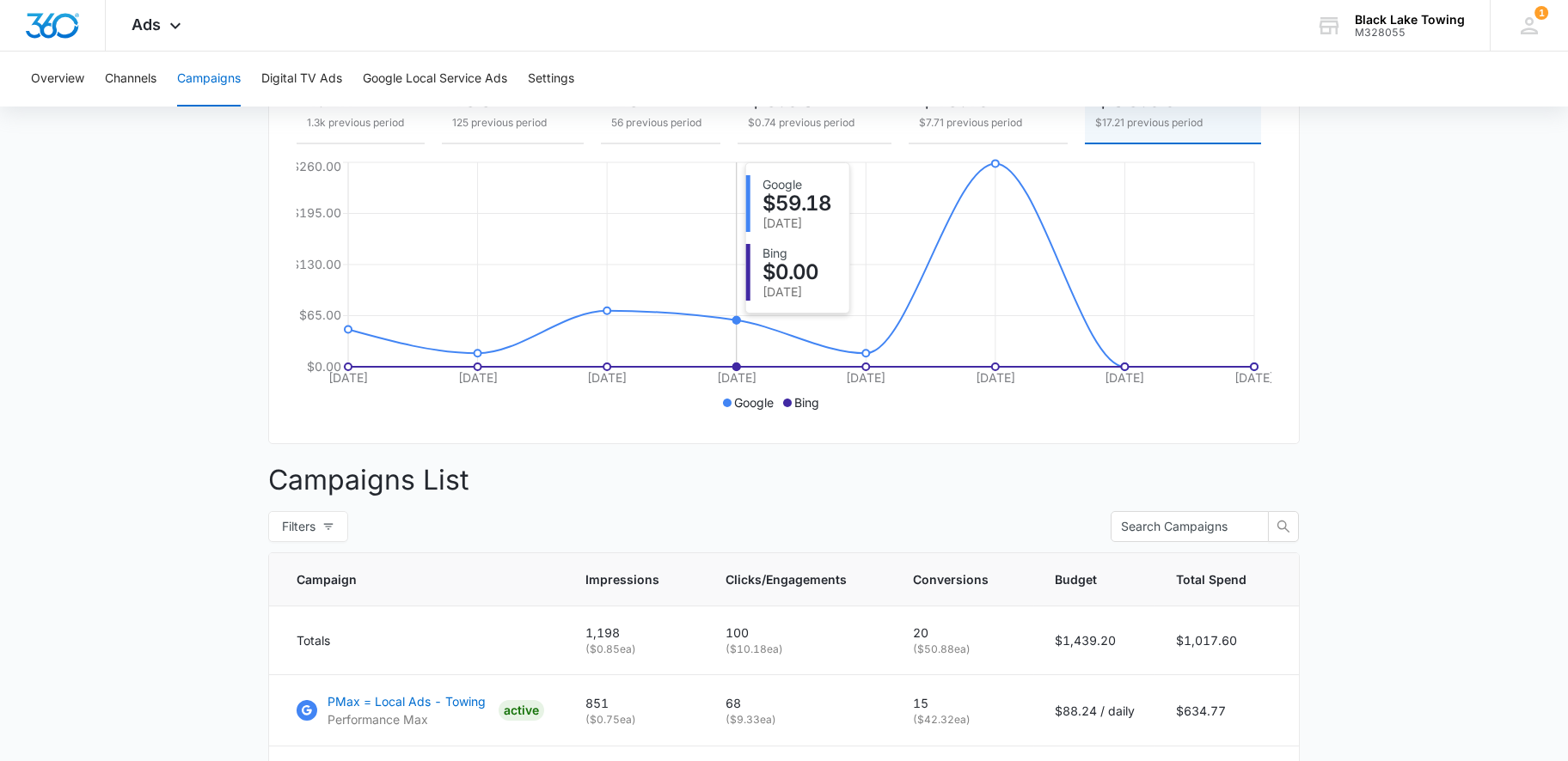
scroll to position [172, 0]
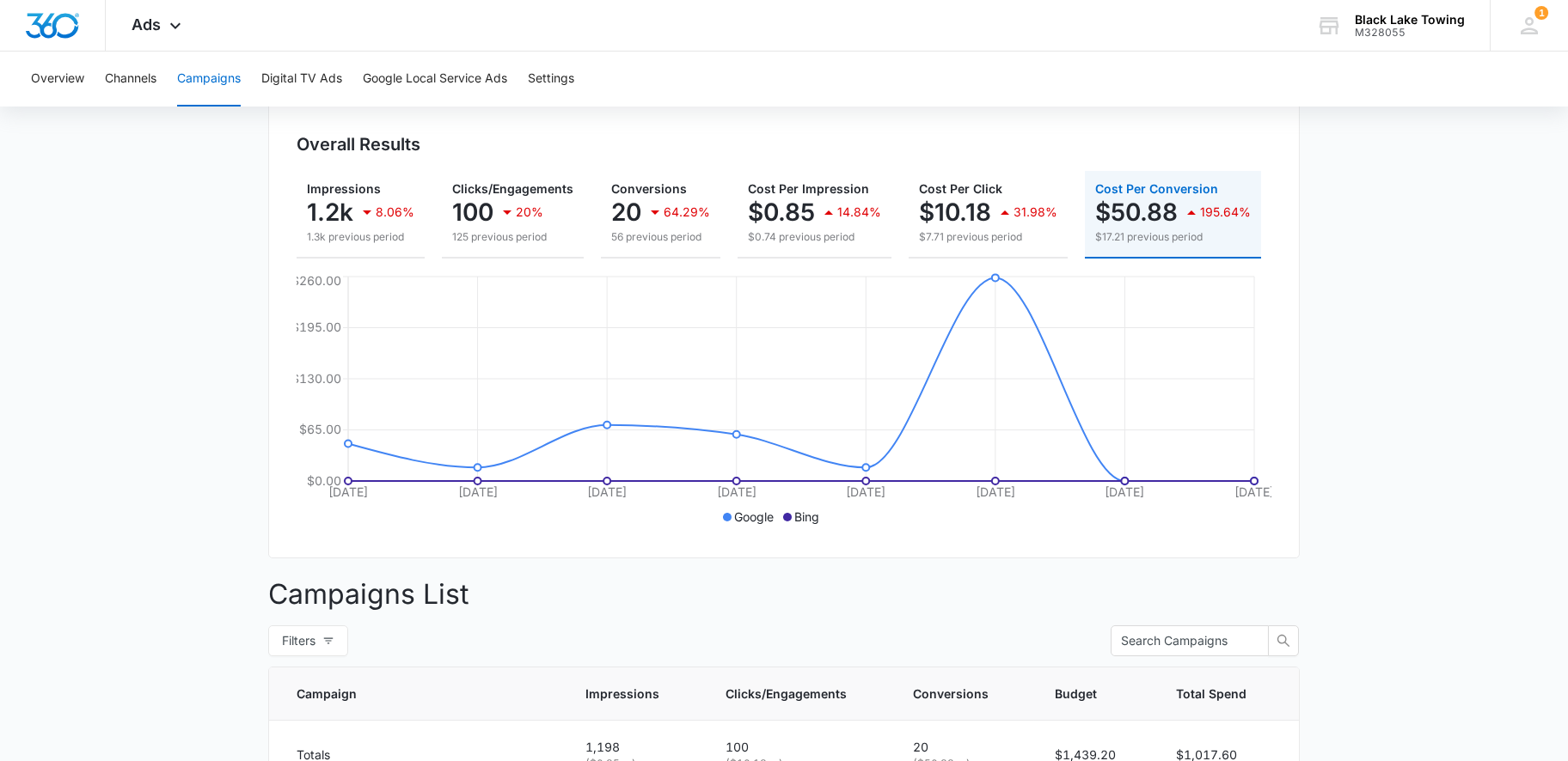
drag, startPoint x: 997, startPoint y: 493, endPoint x: 940, endPoint y: 495, distance: 57.0
click at [927, 489] on icon "Oct 1 Oct 2 Oct 3 Oct 4 Oct 5 Oct 6 Oct 7 Oct 8 $0.00 $65.00 $130.00 $195.00 $2…" at bounding box center [783, 401] width 975 height 258
click at [897, 518] on icon "Oct 1 Oct 2 Oct 3 Oct 4 Oct 5 Oct 6 Oct 7 Oct 8 $0.00 $65.00 $130.00 $195.00 $2…" at bounding box center [783, 401] width 975 height 258
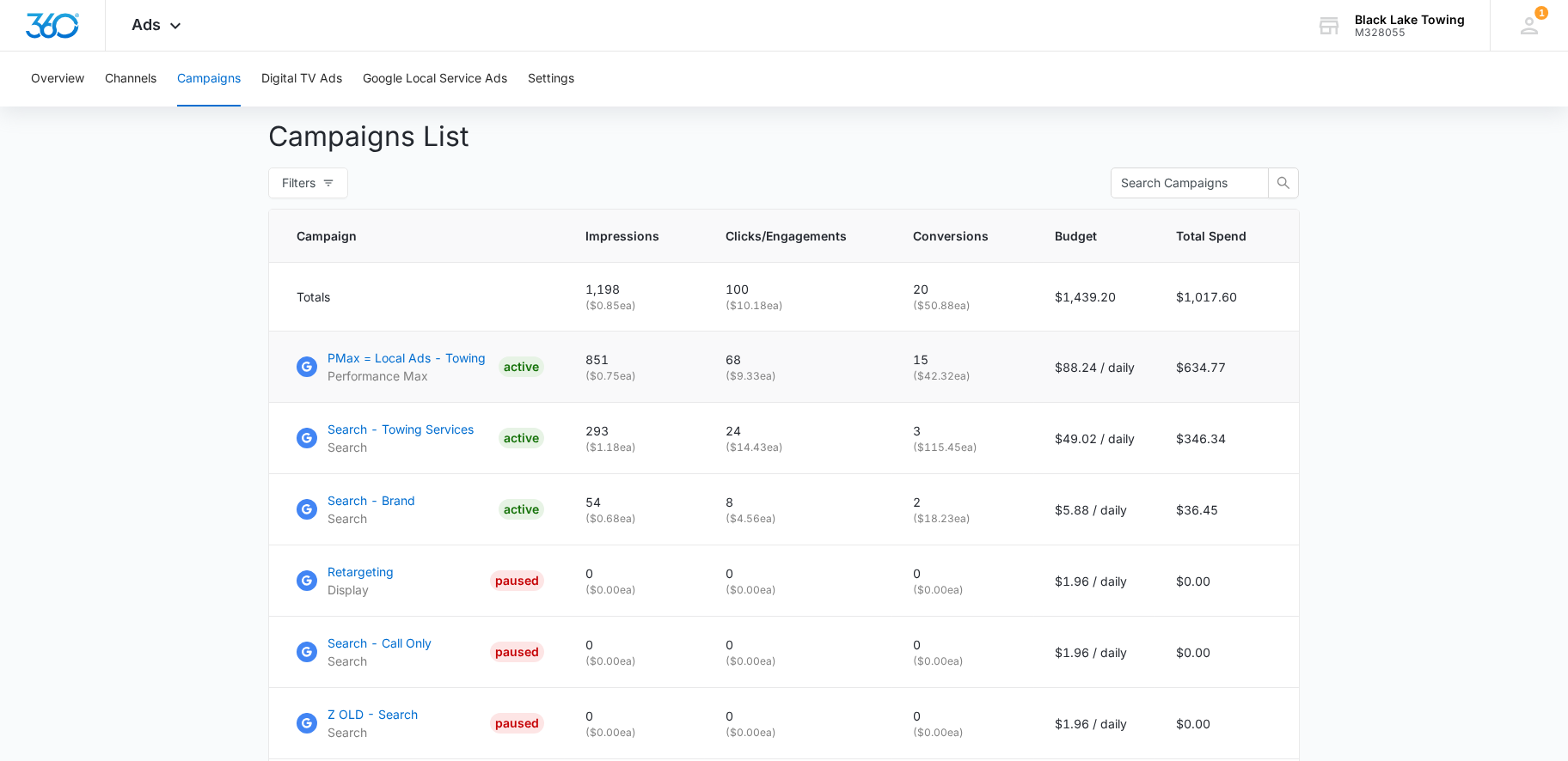
scroll to position [572, 0]
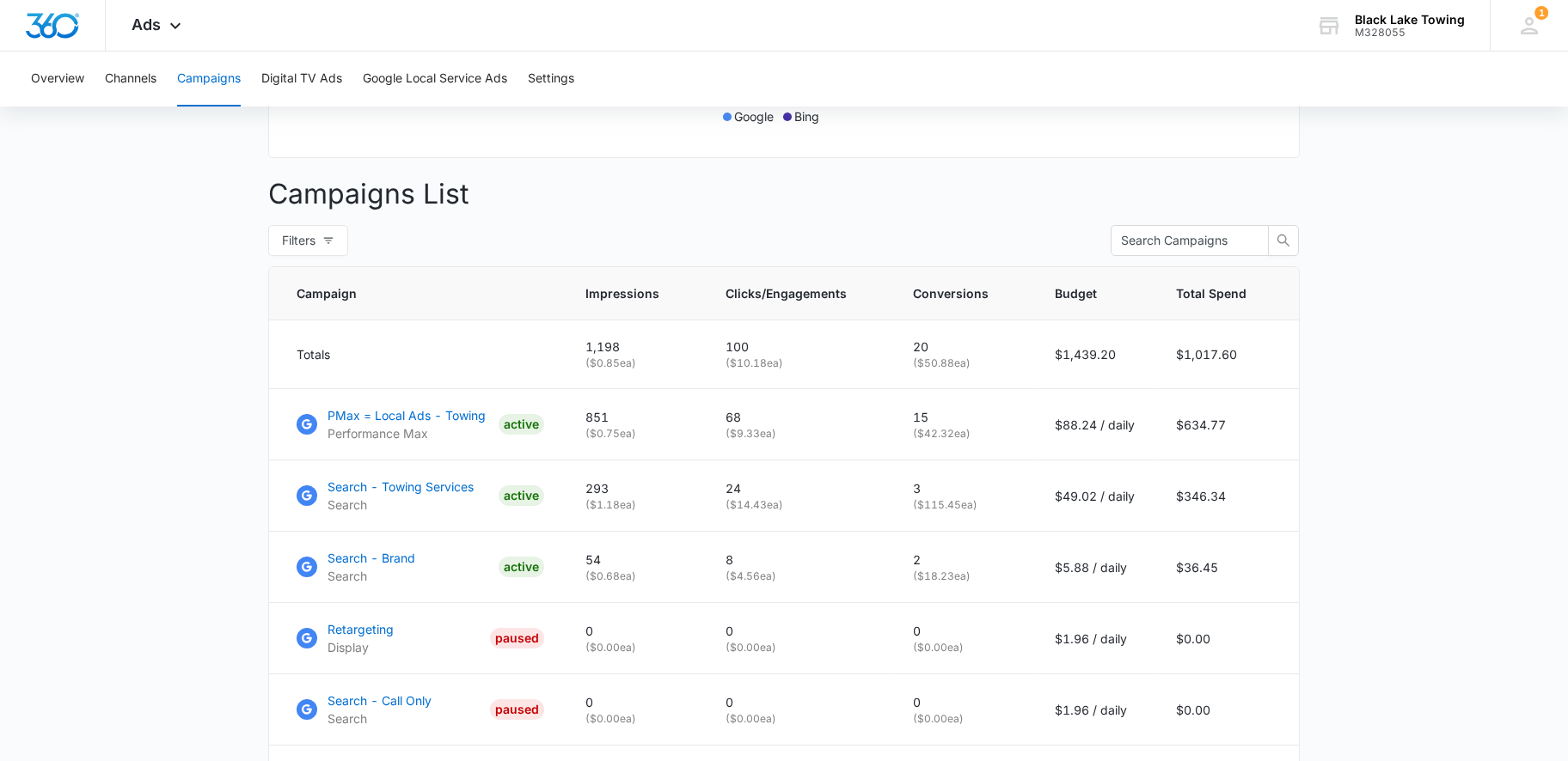
click at [693, 232] on div "Campaigns Filters 10/01/2025 10/08/2025 Overall Results Impressions 1.2k 8.06% …" at bounding box center [784, 431] width 1031 height 1685
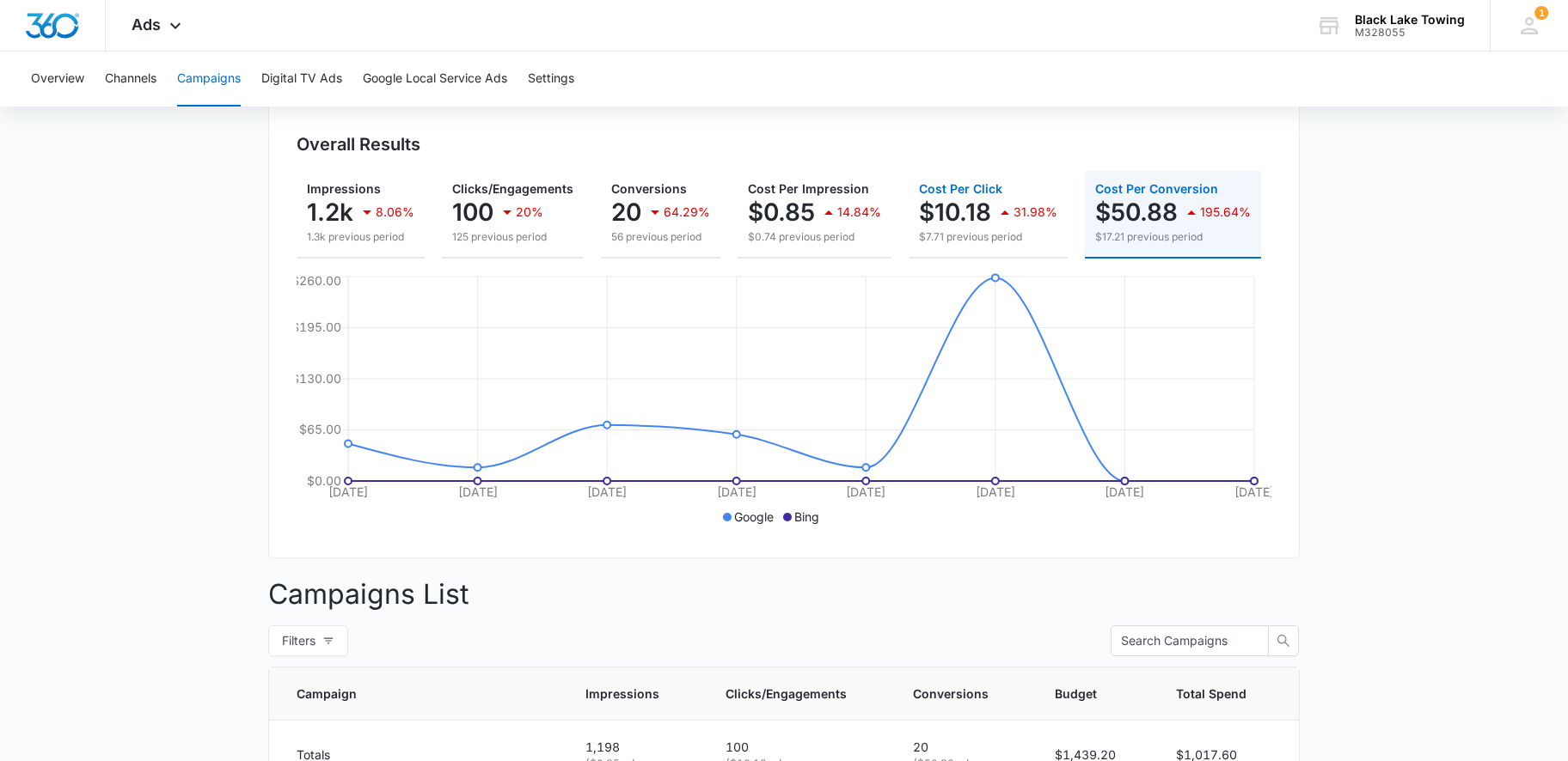
scroll to position [114, 0]
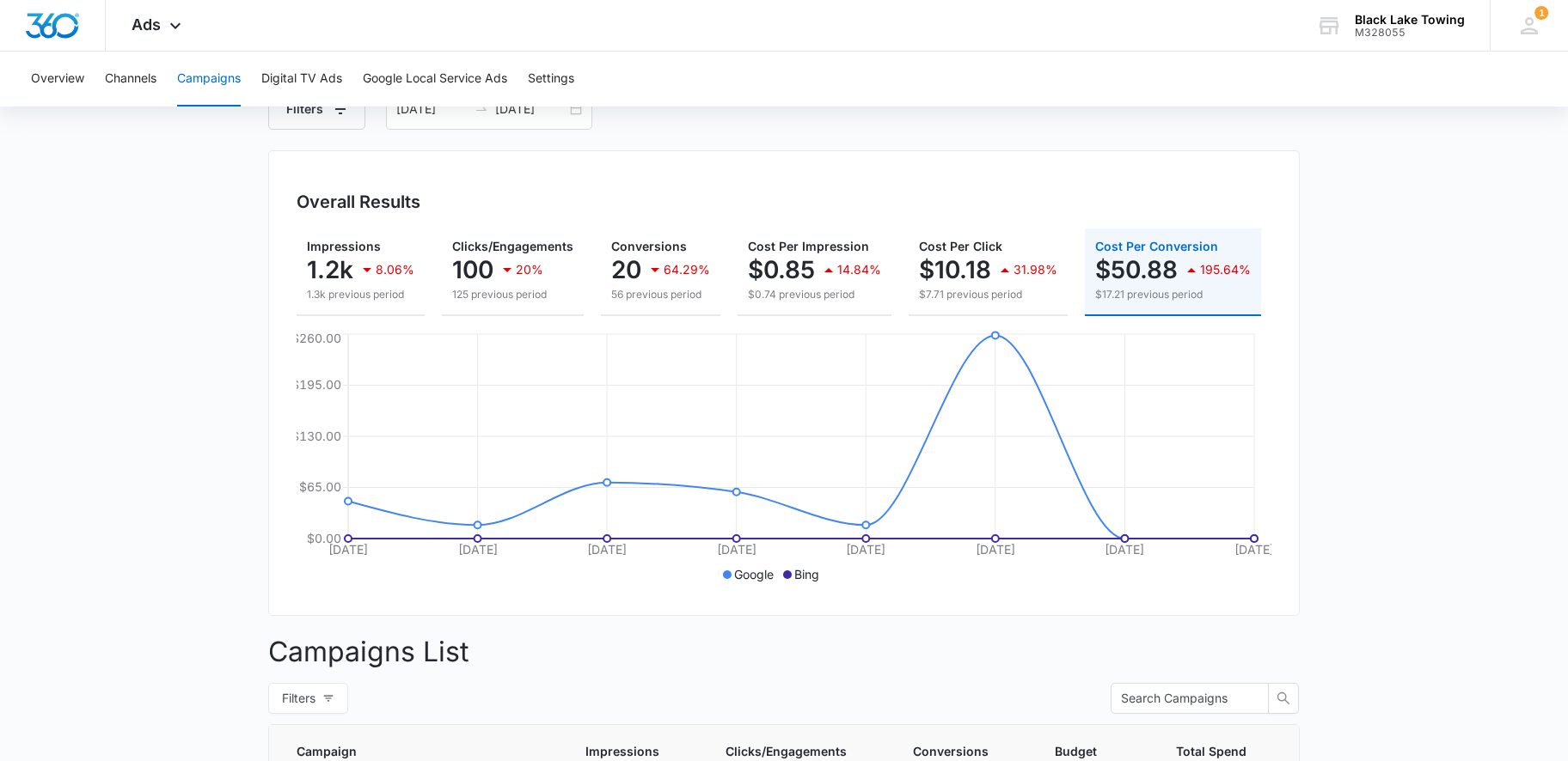
click at [995, 339] on circle at bounding box center [996, 335] width 7 height 7
click at [1002, 539] on icon "Oct 1 Oct 2 Oct 3 Oct 4 Oct 5 Oct 6 Oct 7 Oct 8 $0.00 $65.00 $130.00 $195.00 $2…" at bounding box center [783, 459] width 975 height 258
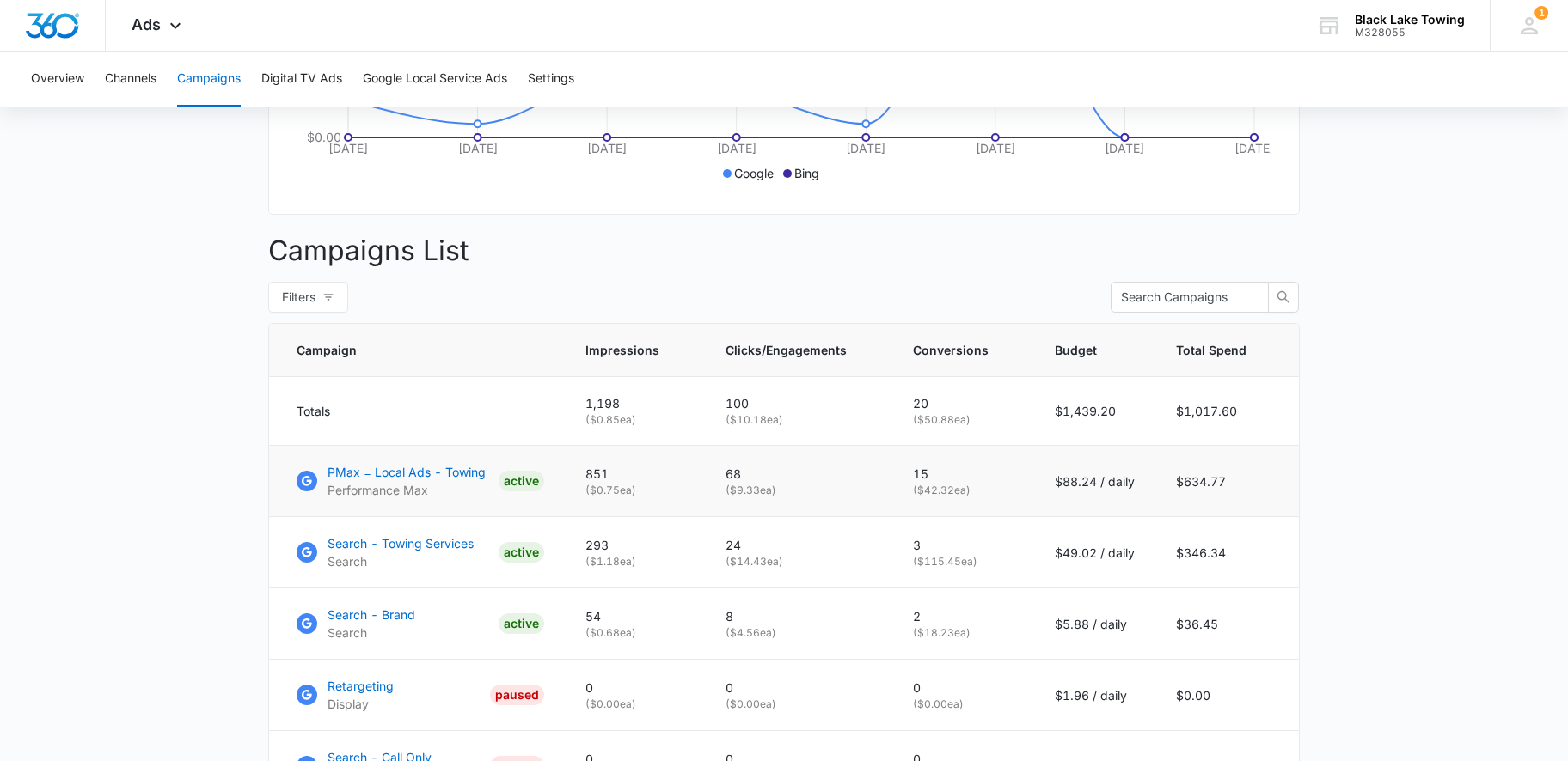
scroll to position [630, 0]
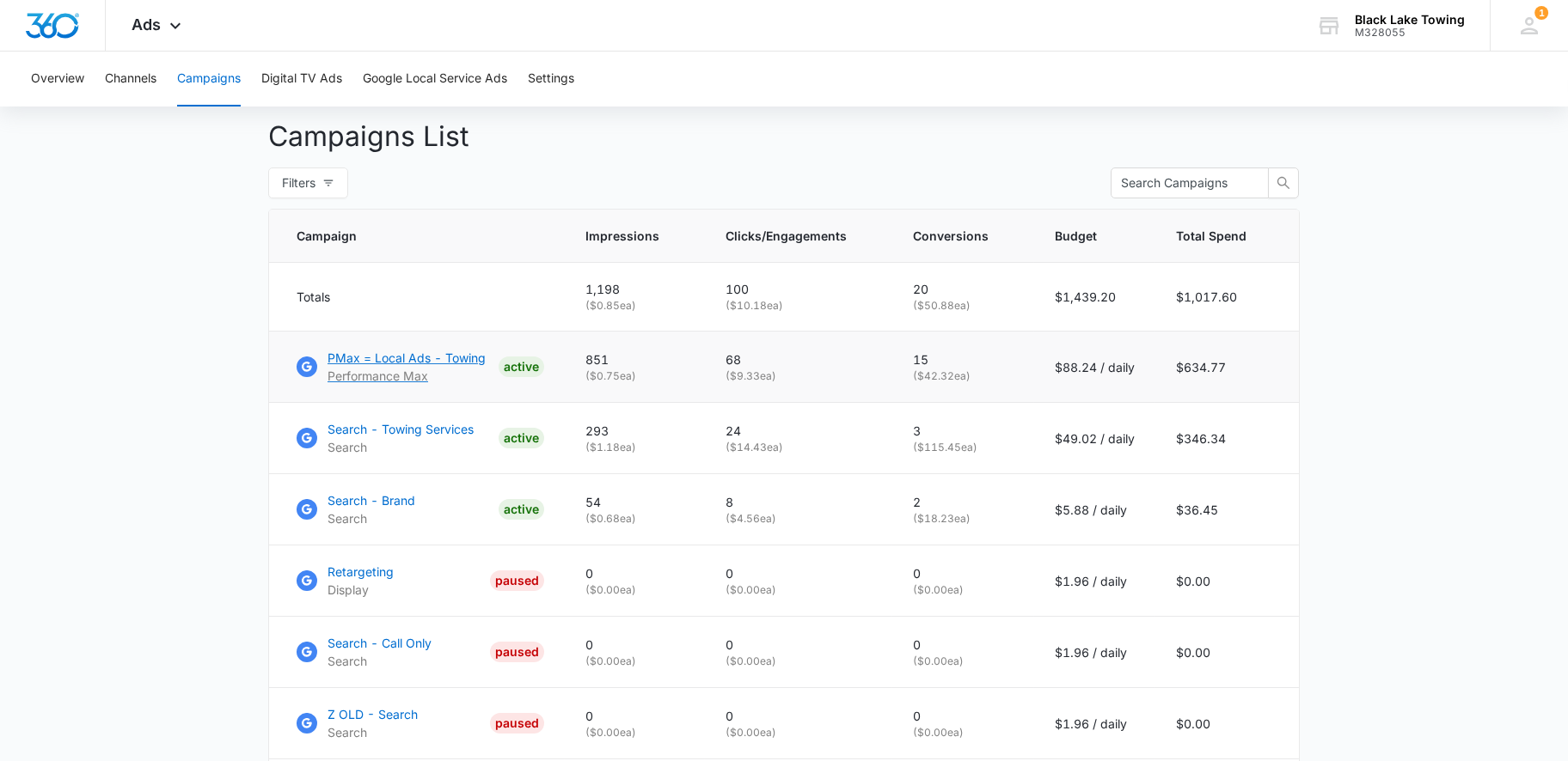
click at [404, 367] on p "PMax = Local Ads - Towing" at bounding box center [407, 358] width 159 height 18
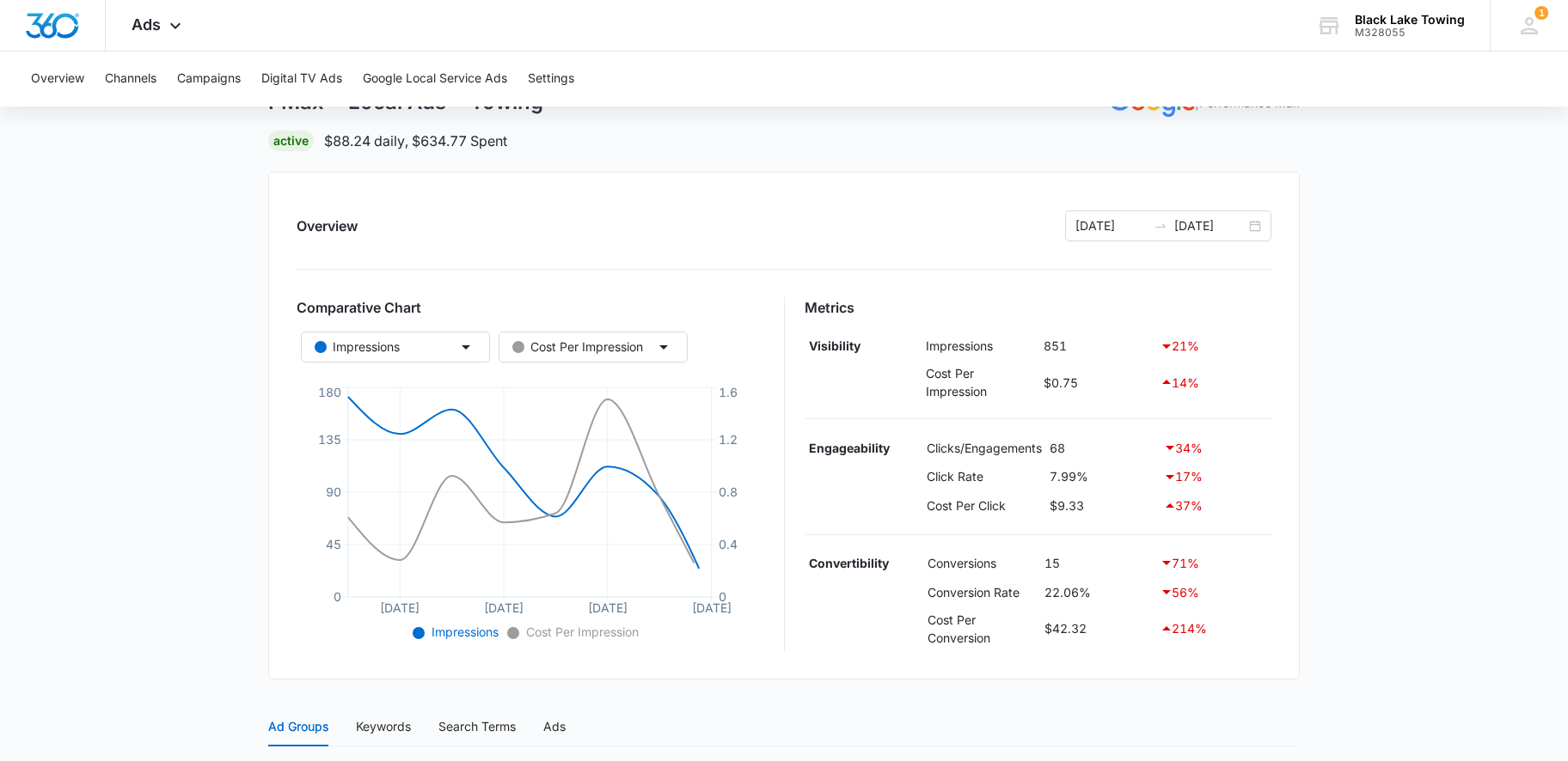
scroll to position [172, 0]
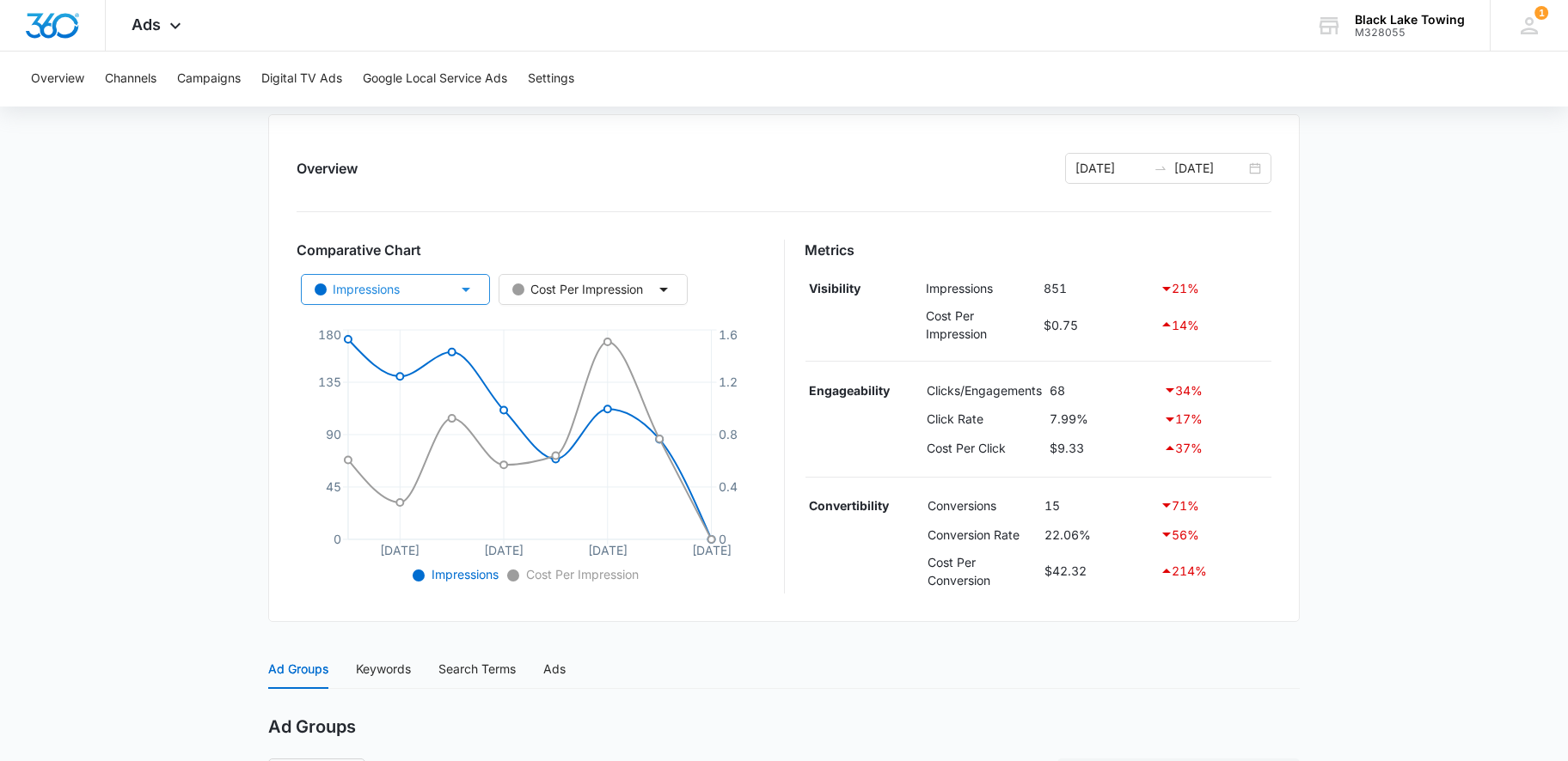
click at [456, 280] on icon "button" at bounding box center [466, 290] width 21 height 21
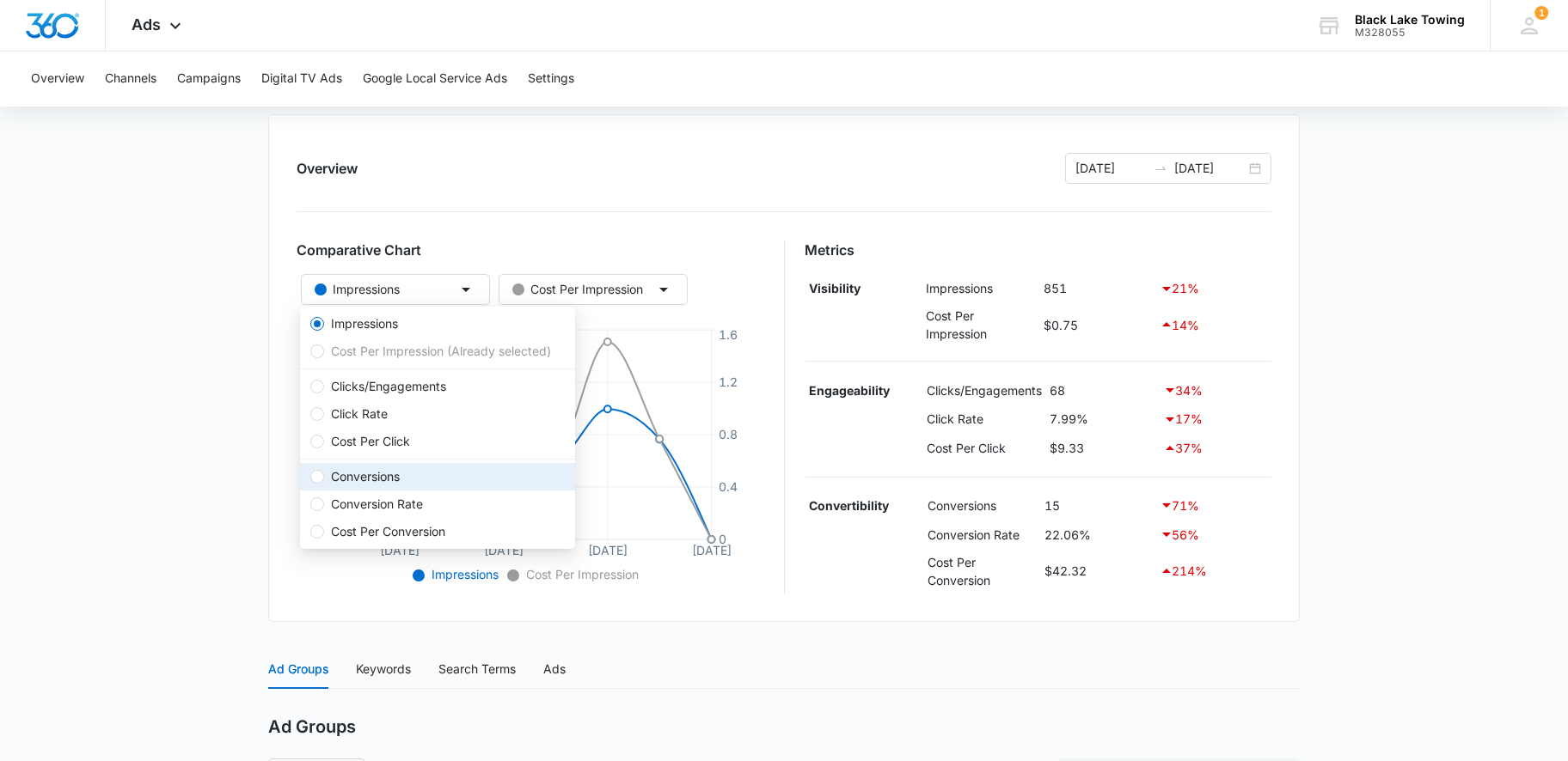
click at [404, 482] on span "Conversions" at bounding box center [365, 477] width 83 height 19
click at [324, 482] on input "Conversions" at bounding box center [317, 477] width 14 height 14
radio input "false"
radio input "true"
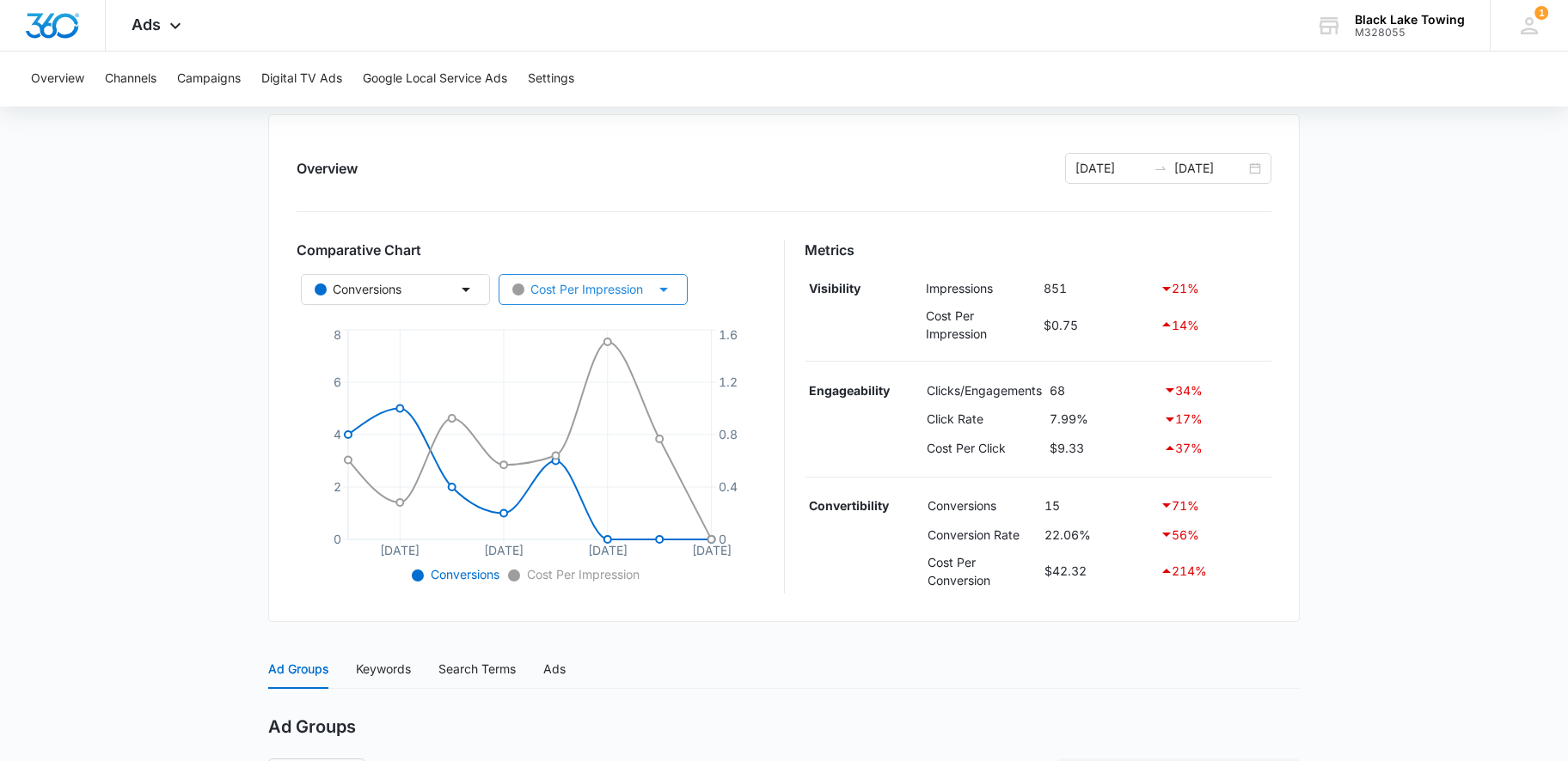
click at [622, 283] on div "Cost Per Impression" at bounding box center [578, 290] width 131 height 19
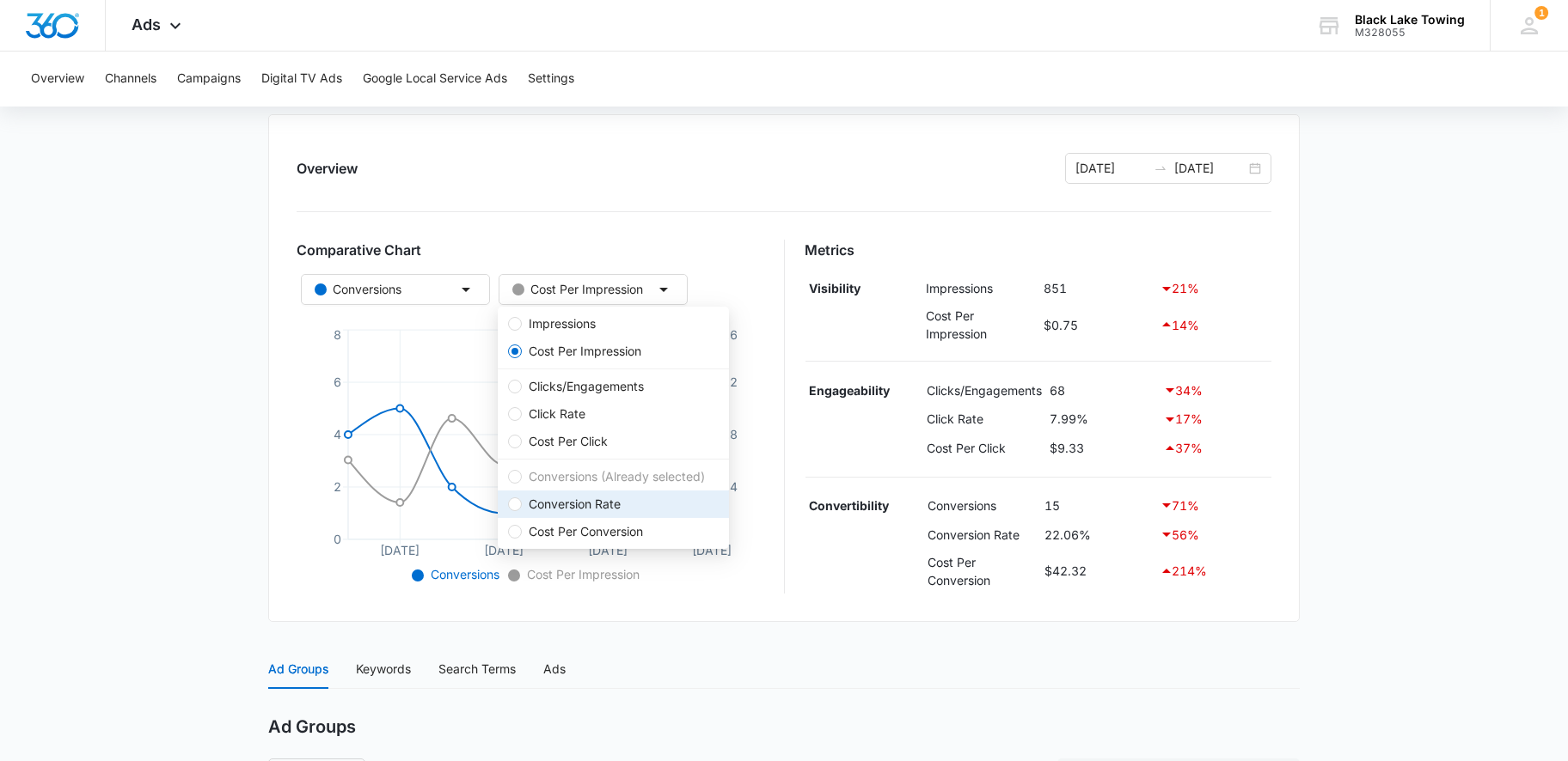
click at [594, 505] on span "Conversion Rate" at bounding box center [574, 504] width 105 height 19
click at [522, 505] on input "Conversion Rate" at bounding box center [515, 504] width 14 height 14
radio input "false"
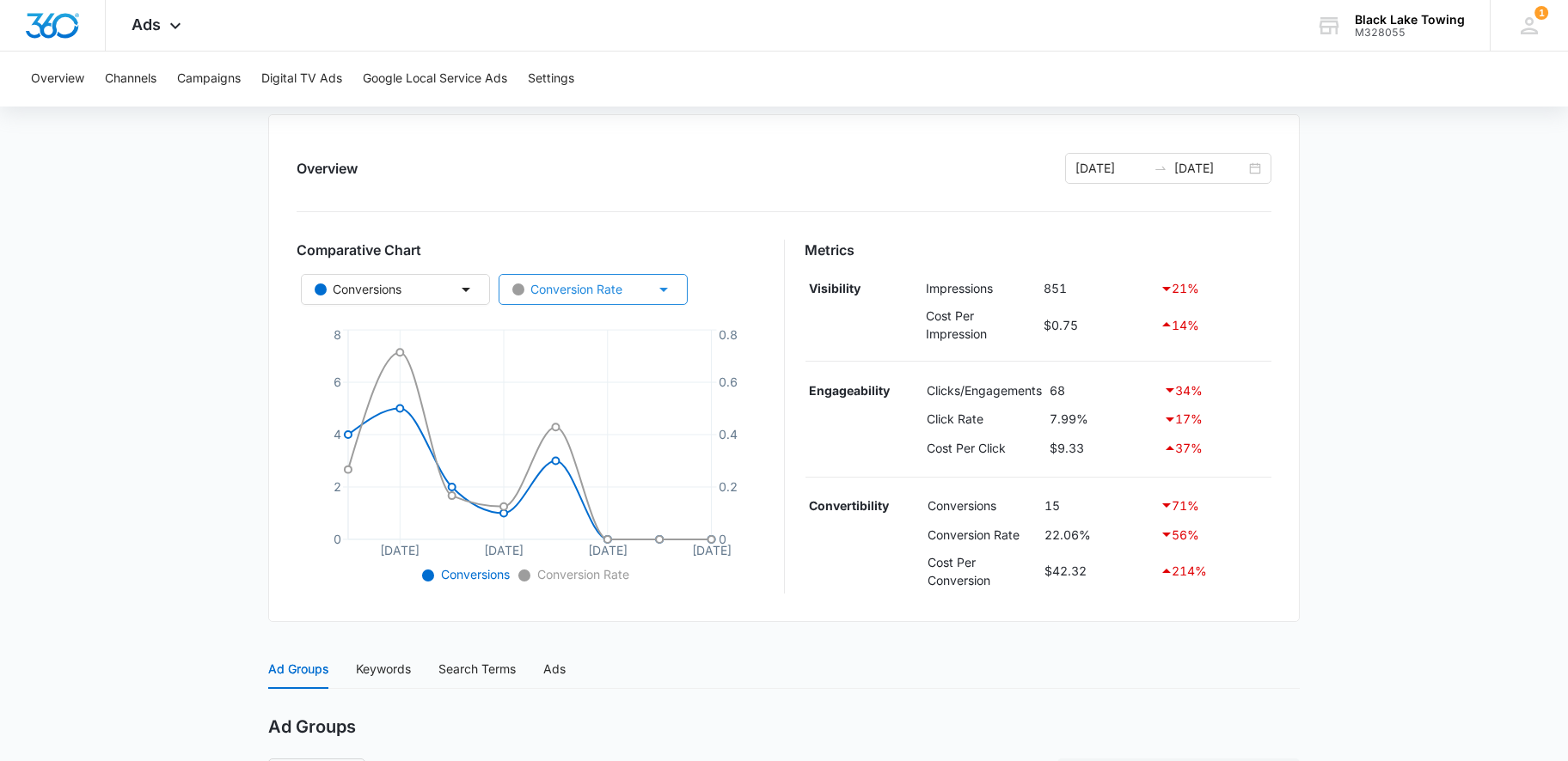
click at [619, 290] on div "Conversion Rate" at bounding box center [567, 290] width 110 height 19
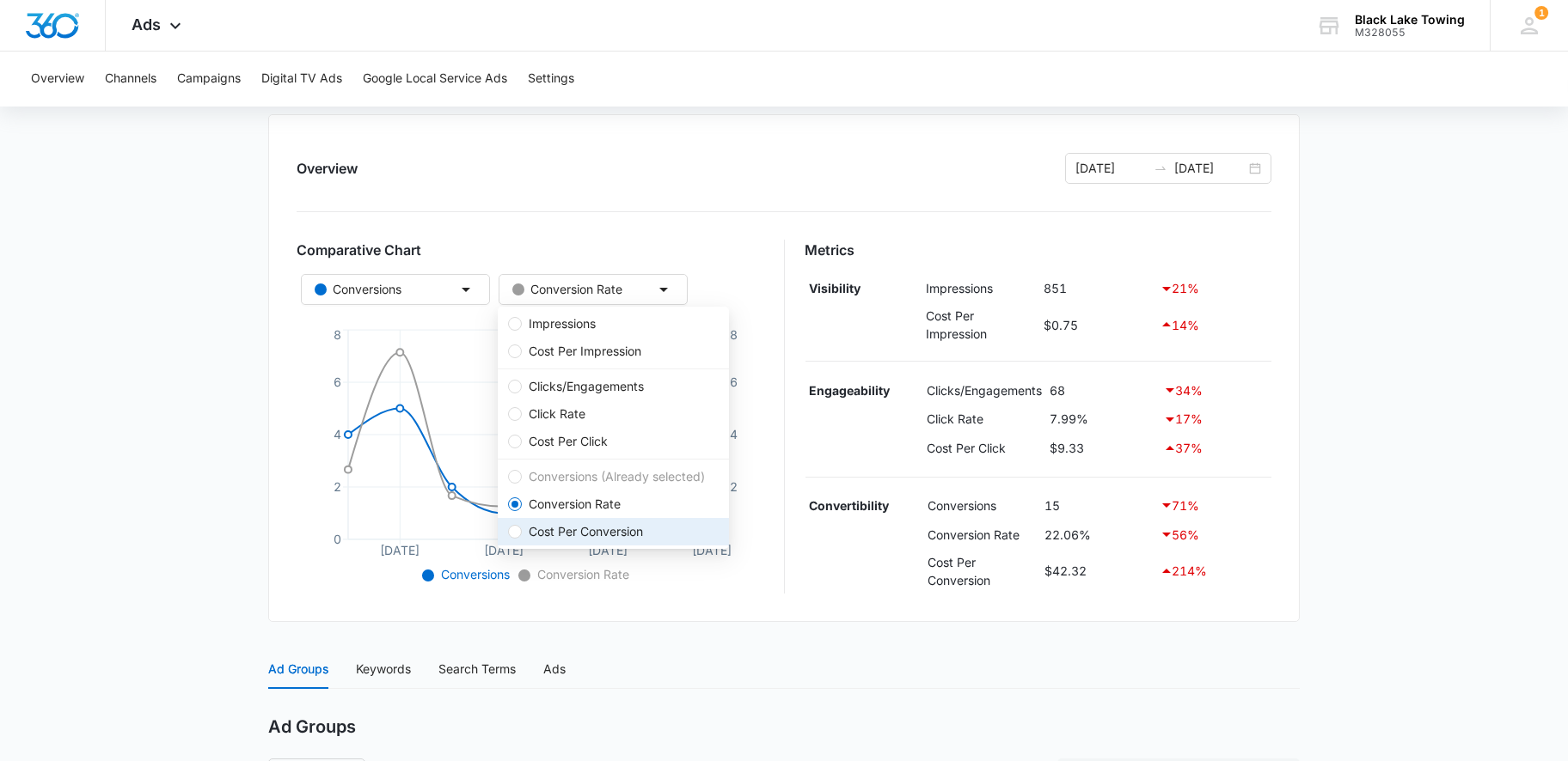
click at [592, 542] on span "Cost Per Conversion" at bounding box center [585, 532] width 128 height 19
click at [522, 539] on input "Cost Per Conversion" at bounding box center [515, 532] width 14 height 14
radio input "false"
radio input "true"
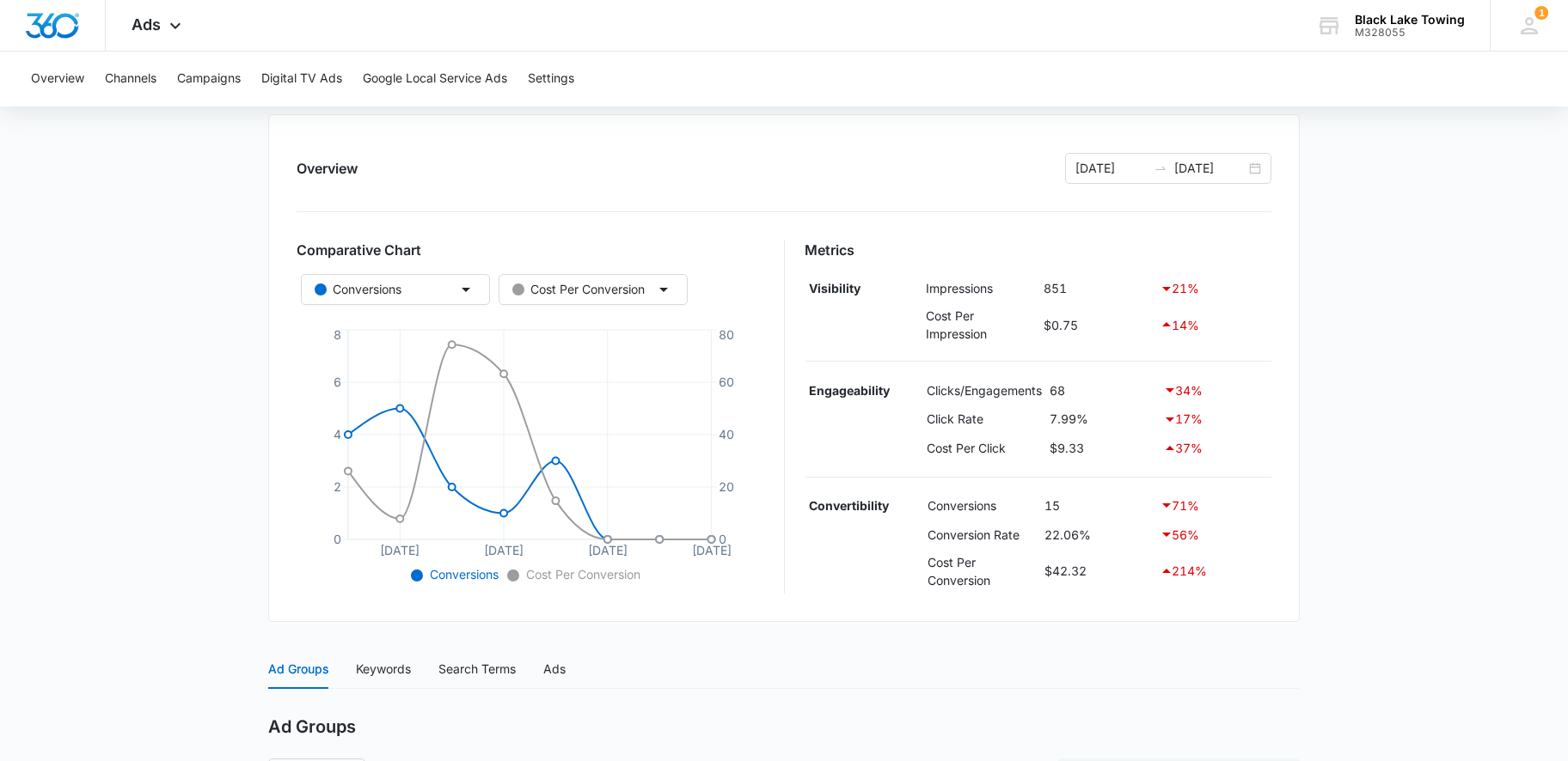
scroll to position [0, 0]
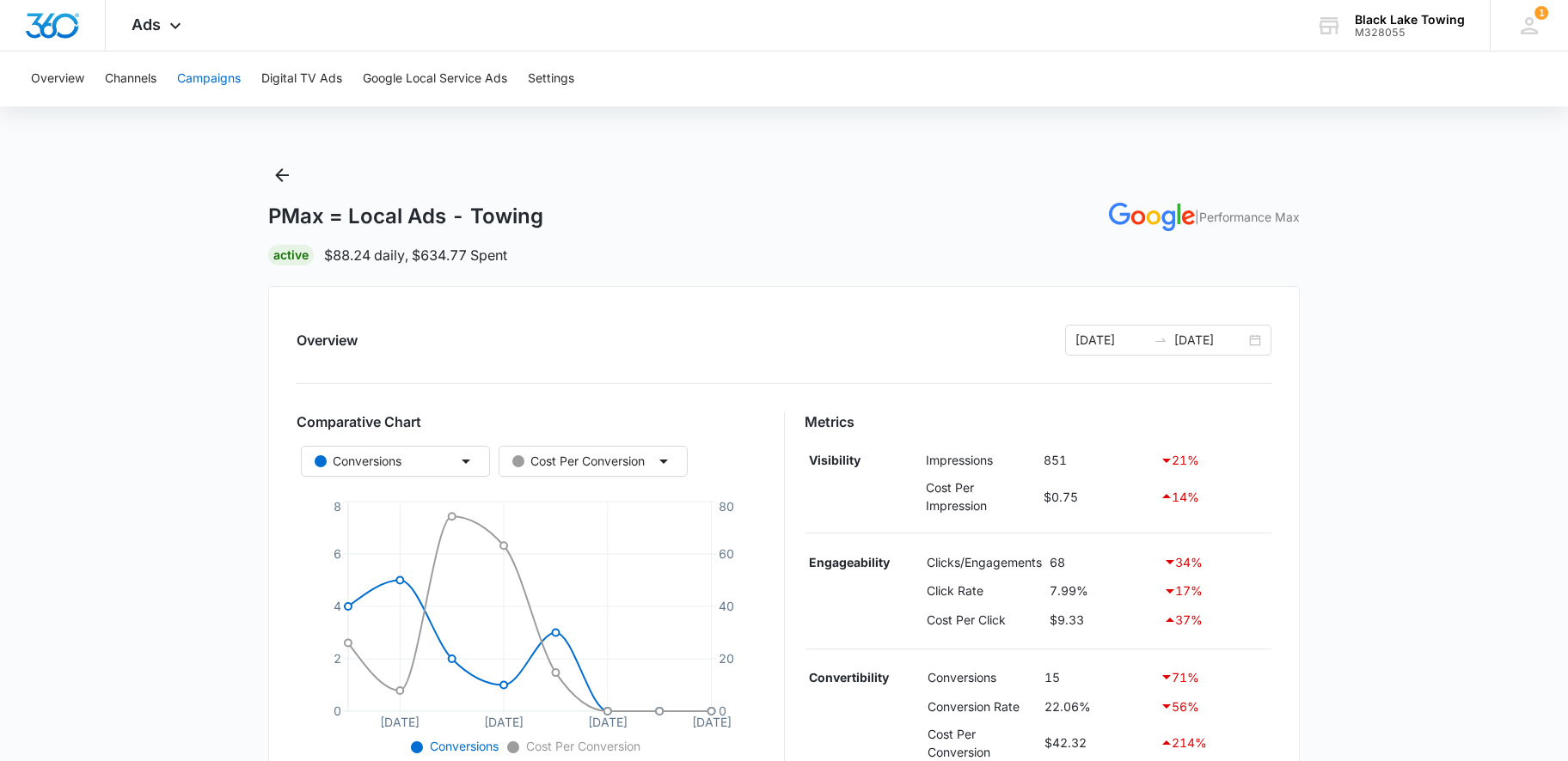
click at [199, 77] on button "Campaigns" at bounding box center [208, 78] width 64 height 55
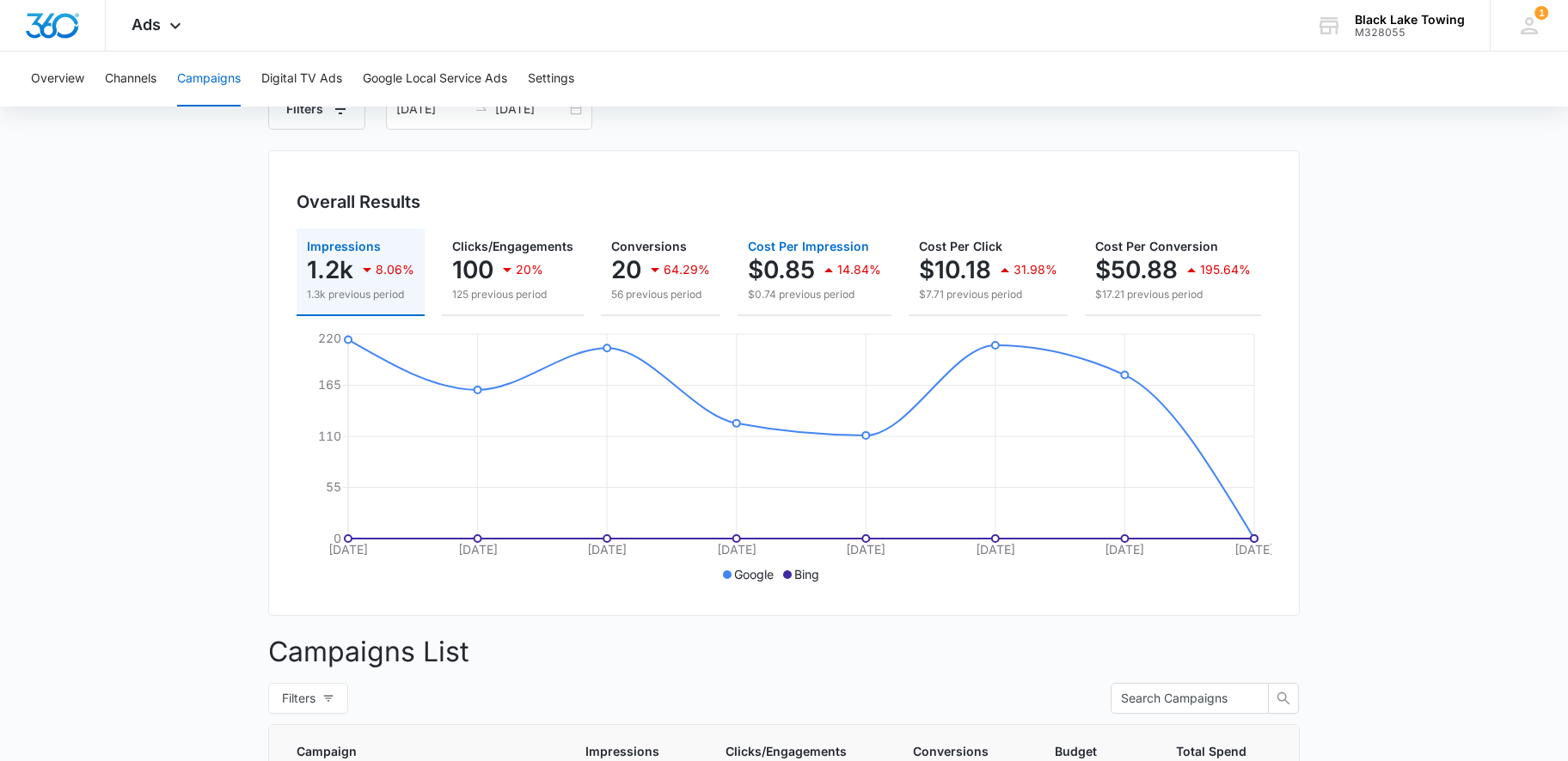
scroll to position [57, 0]
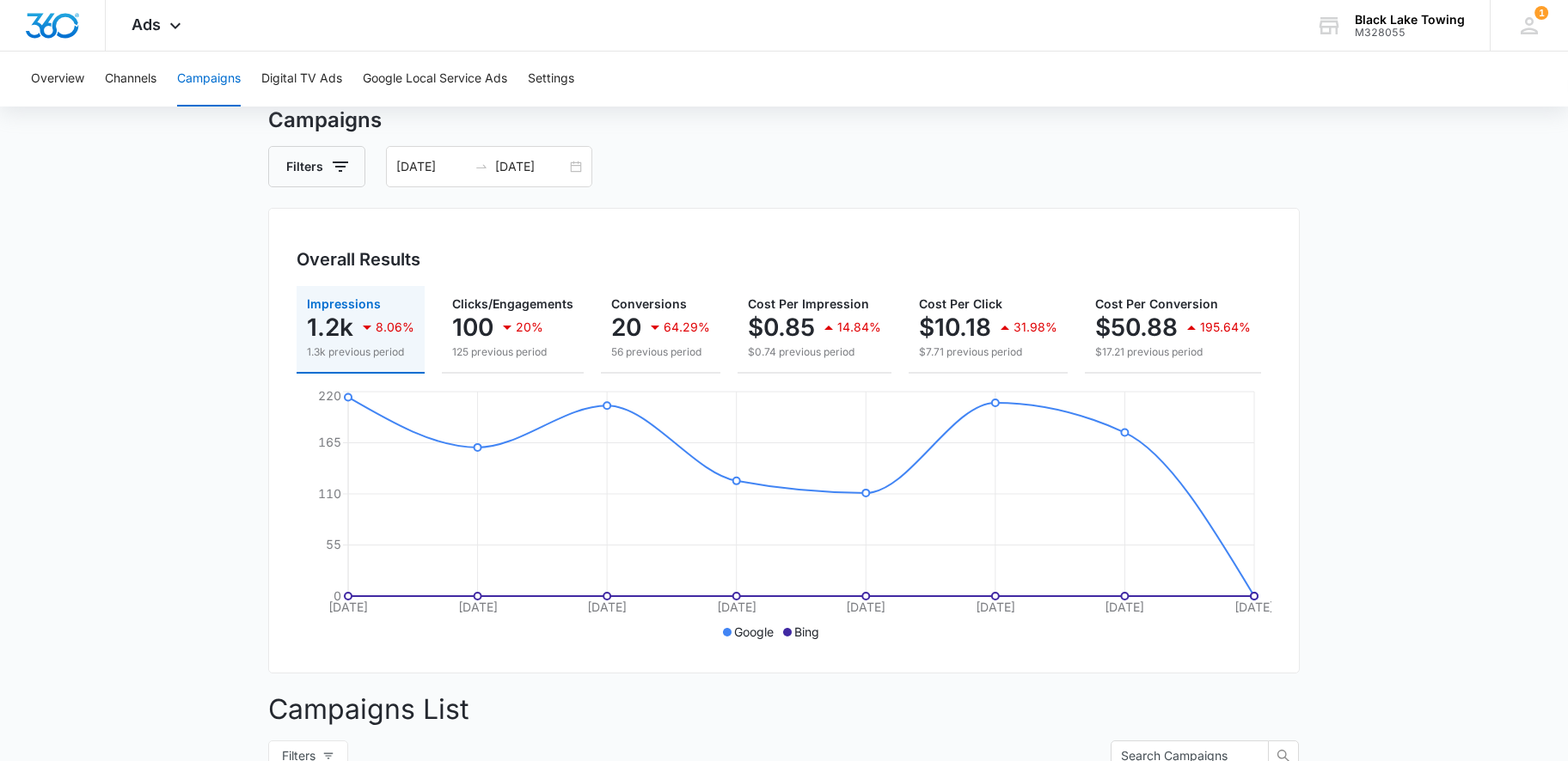
click at [1183, 174] on div "Filters [DATE] [DATE]" at bounding box center [784, 166] width 1031 height 41
click at [1184, 173] on div "Filters [DATE] [DATE]" at bounding box center [784, 166] width 1031 height 41
click at [1184, 172] on div "Filters [DATE] [DATE]" at bounding box center [784, 166] width 1031 height 41
drag, startPoint x: 1184, startPoint y: 172, endPoint x: 1127, endPoint y: 158, distance: 58.7
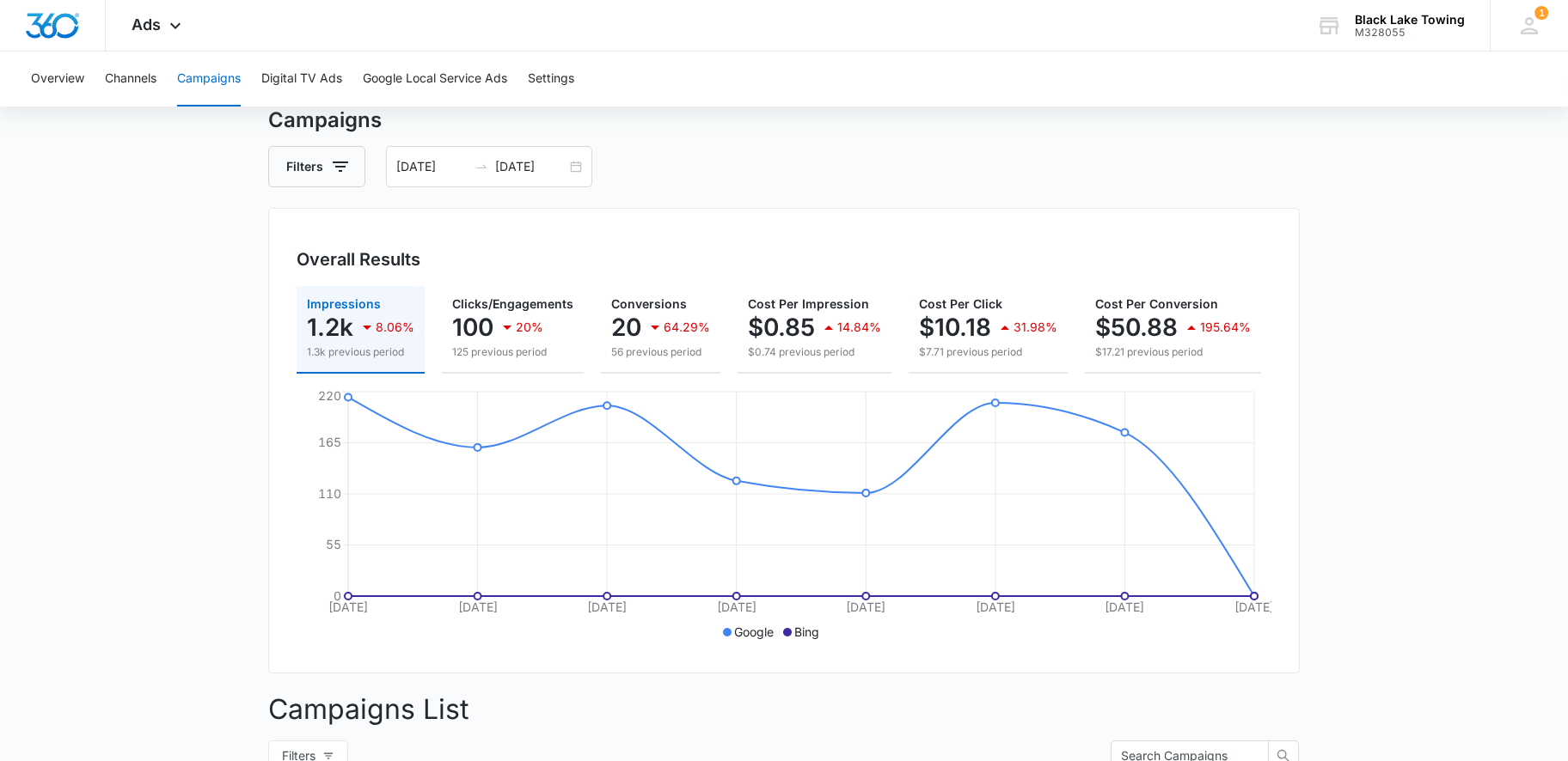
click at [1127, 158] on div "Filters [DATE] [DATE]" at bounding box center [784, 166] width 1031 height 41
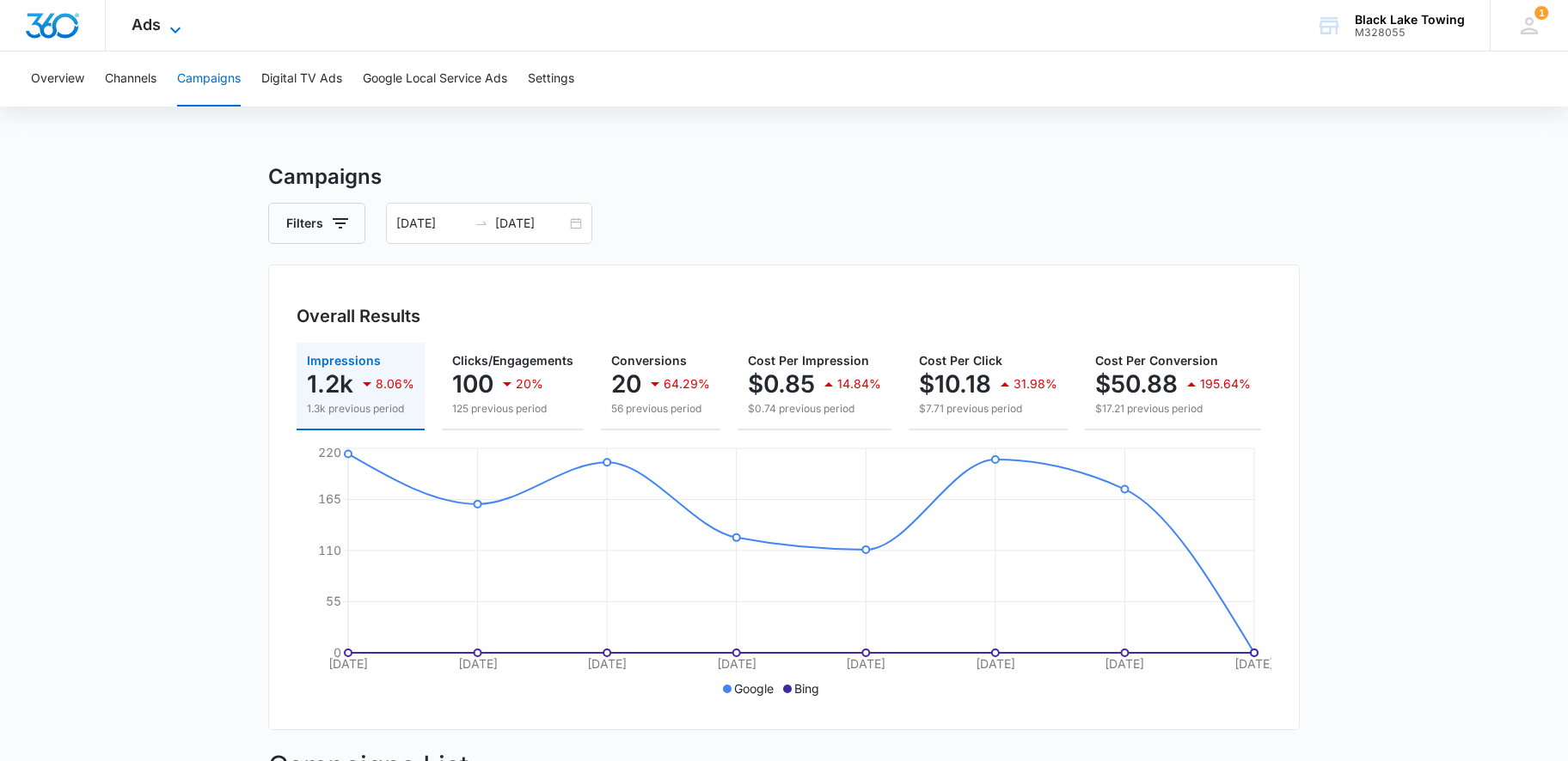
click at [165, 24] on icon at bounding box center [175, 30] width 21 height 21
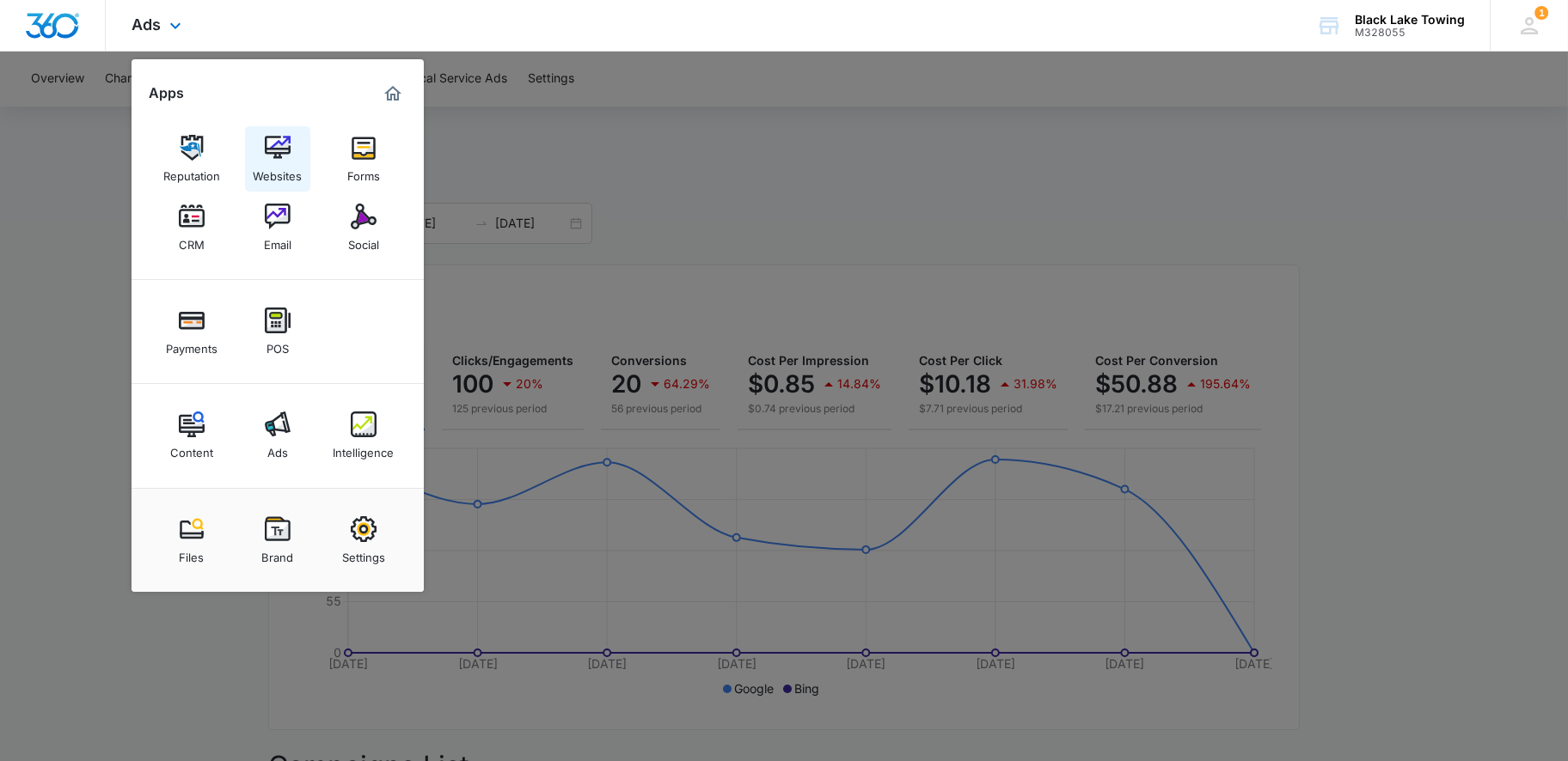
click at [294, 155] on link "Websites" at bounding box center [277, 158] width 65 height 65
